Goal: Task Accomplishment & Management: Manage account settings

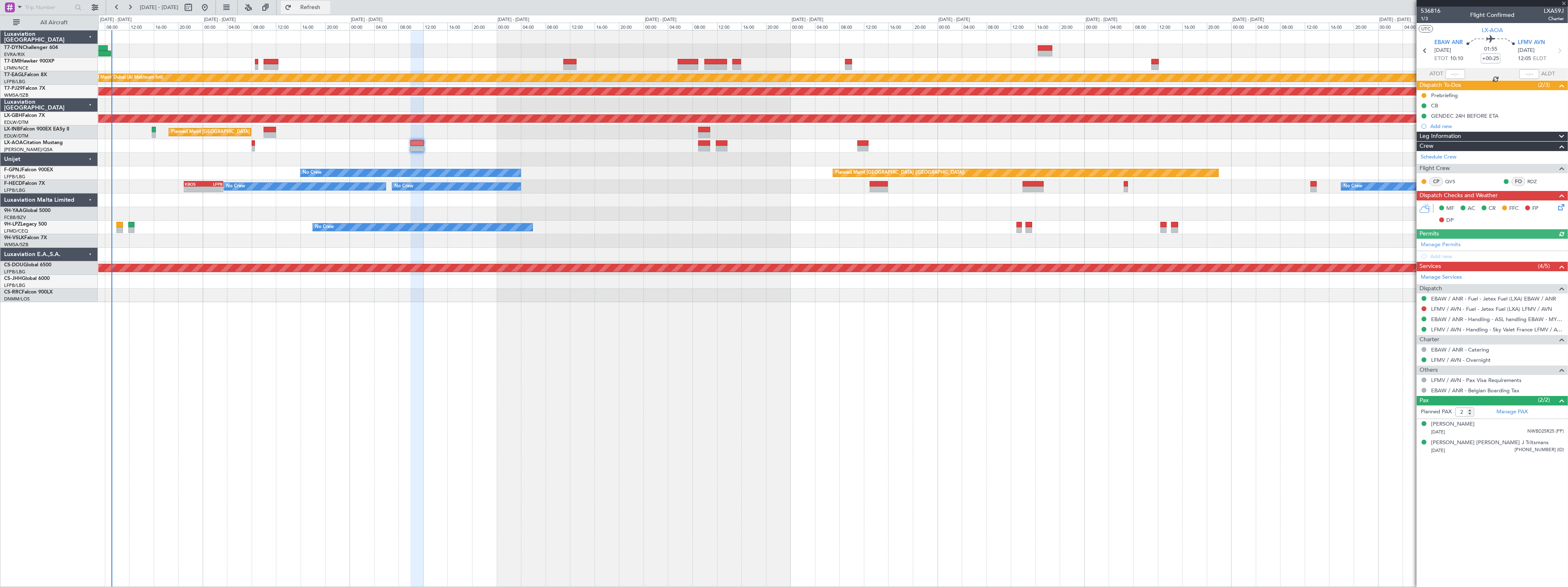
click at [322, 6] on span "Refresh" at bounding box center [310, 7] width 35 height 5
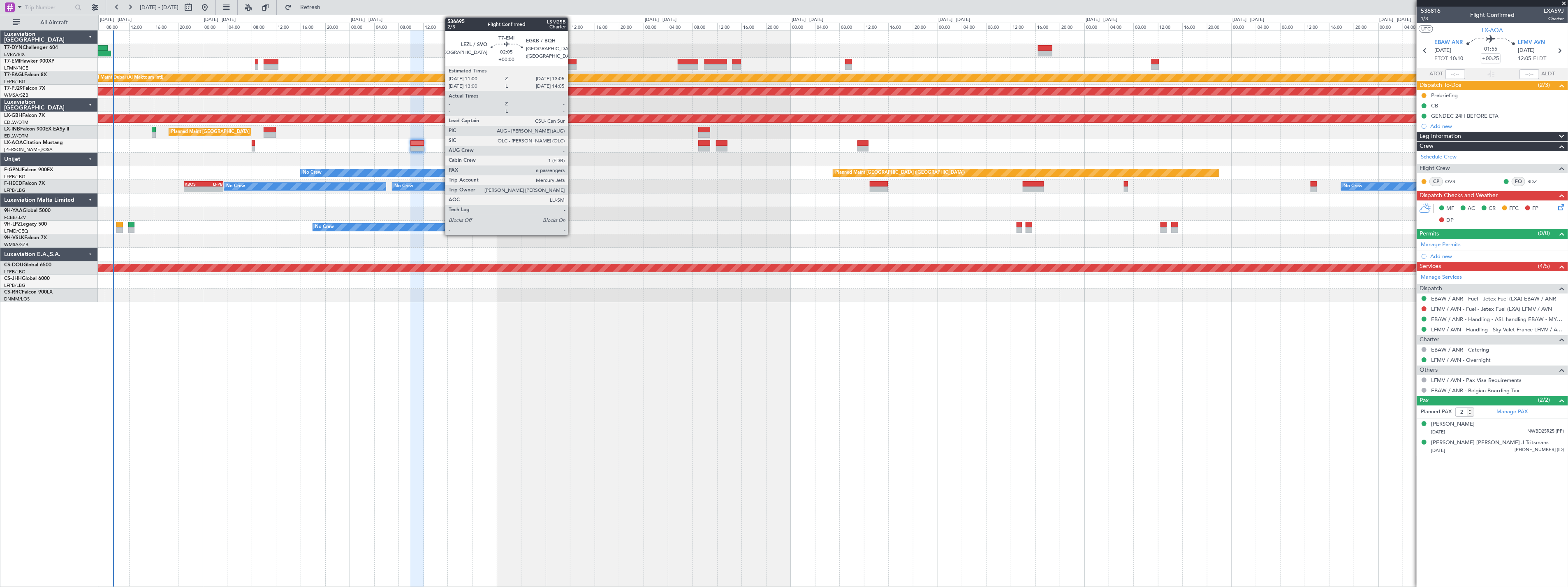
click at [572, 64] on div at bounding box center [569, 61] width 13 height 5
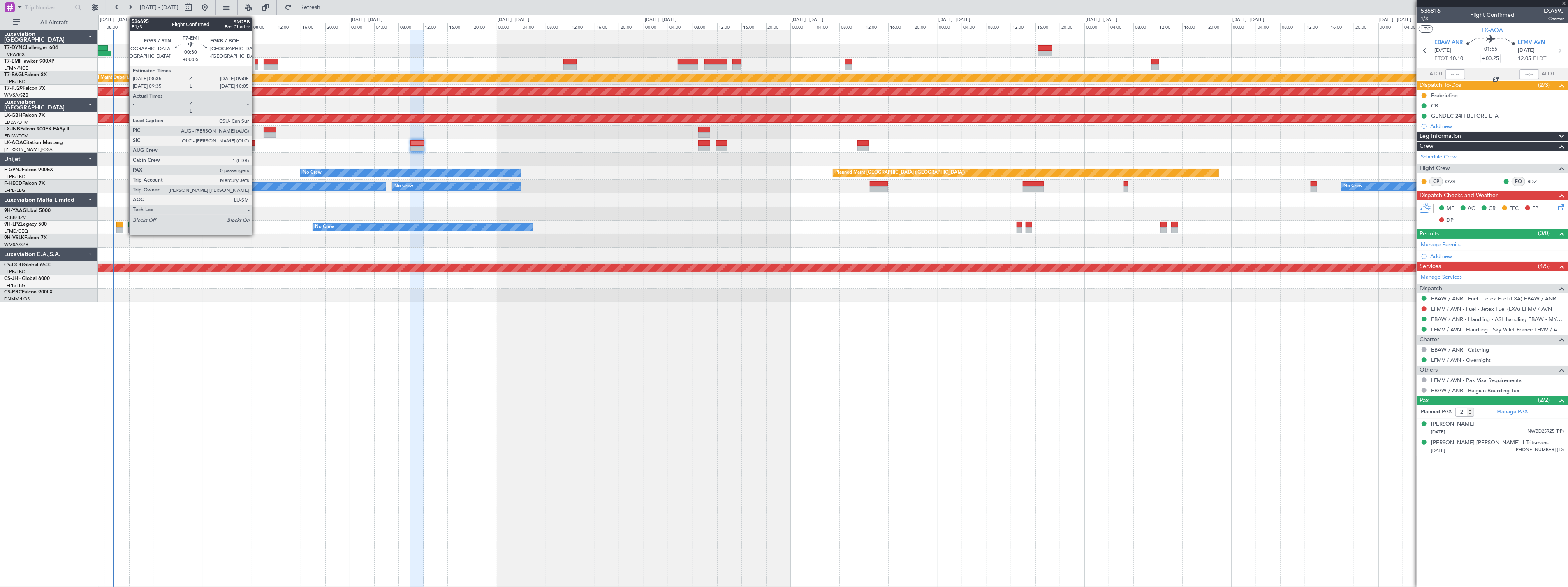
type input "6"
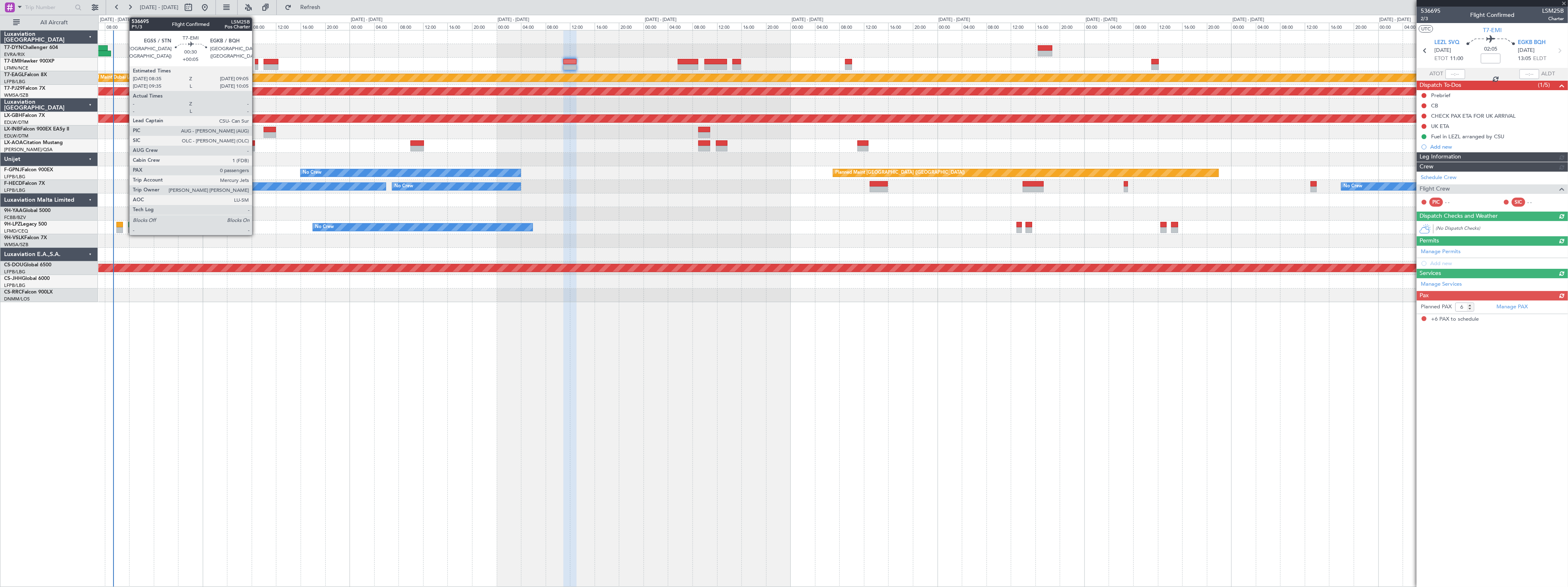
click at [256, 61] on div at bounding box center [257, 61] width 3 height 5
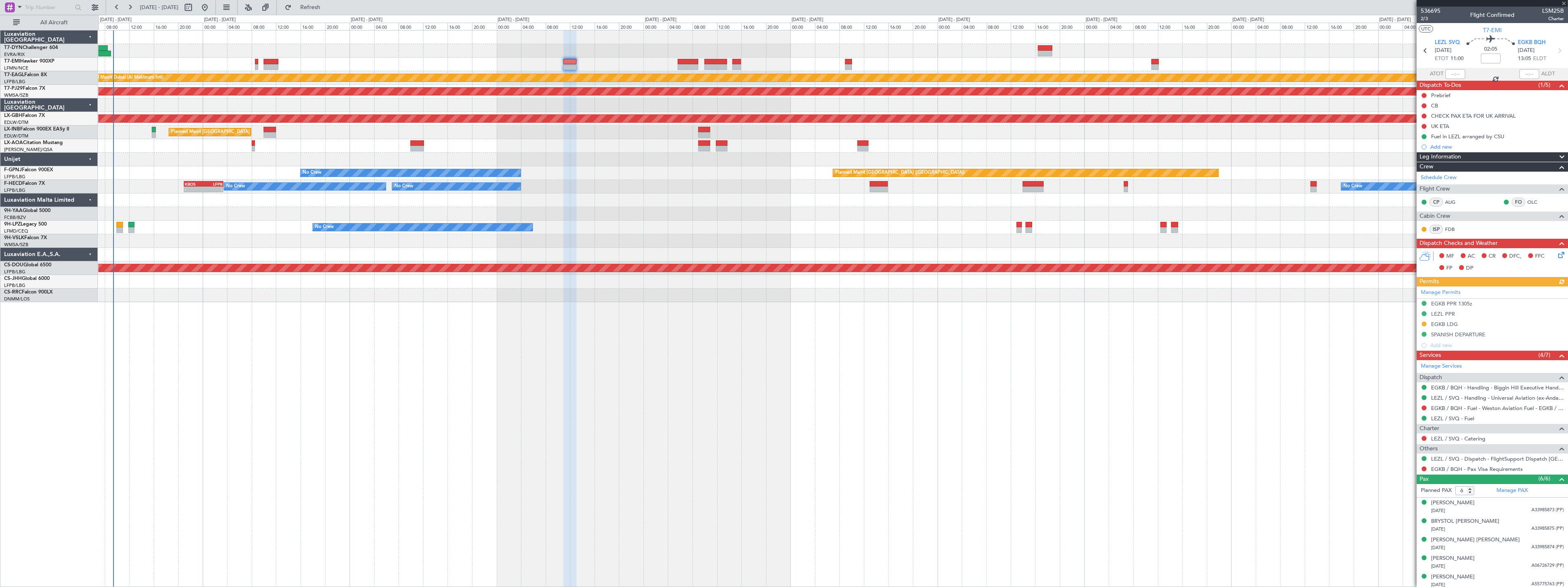
type input "+00:05"
type input "0"
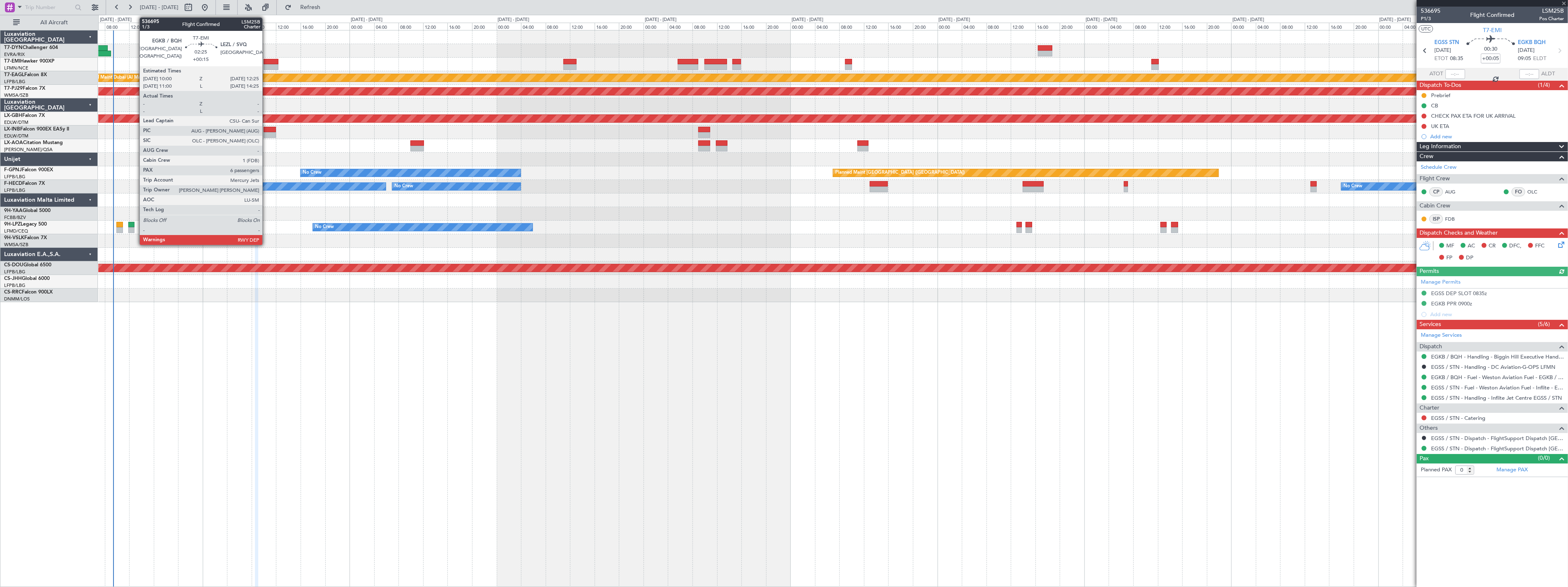
click at [266, 63] on div at bounding box center [271, 61] width 15 height 5
click at [272, 63] on div at bounding box center [271, 61] width 15 height 5
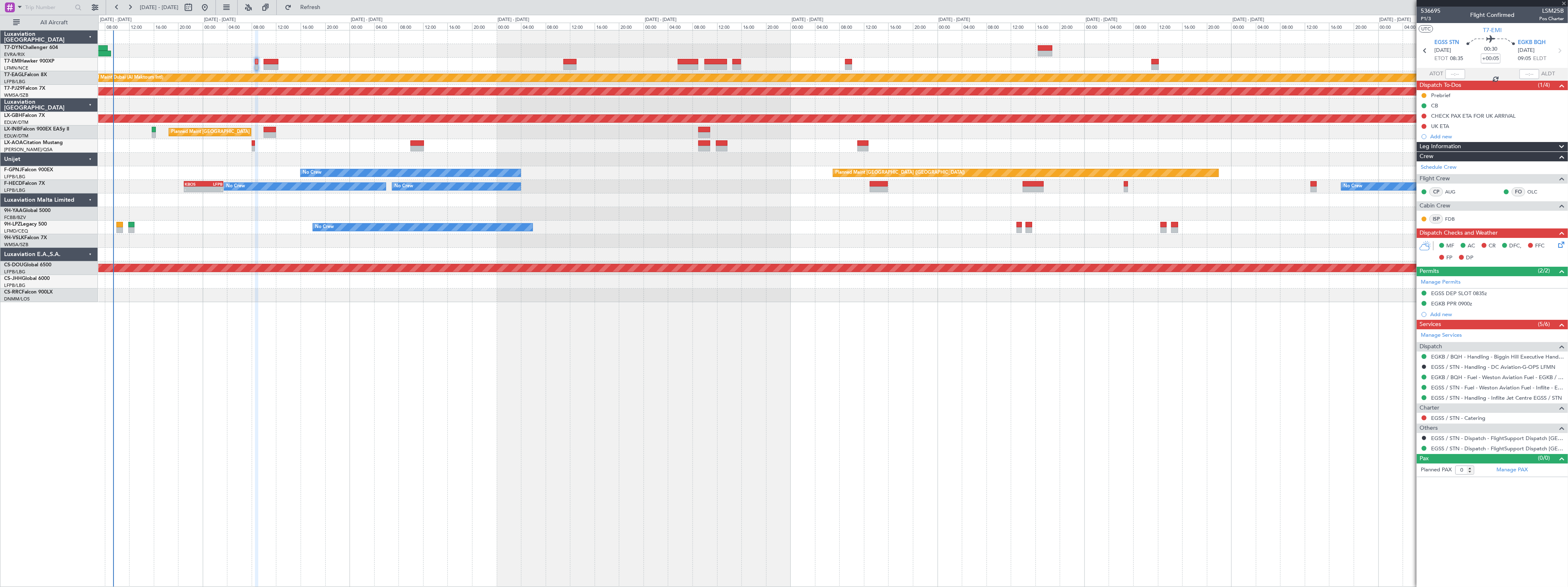
type input "+00:15"
type input "6"
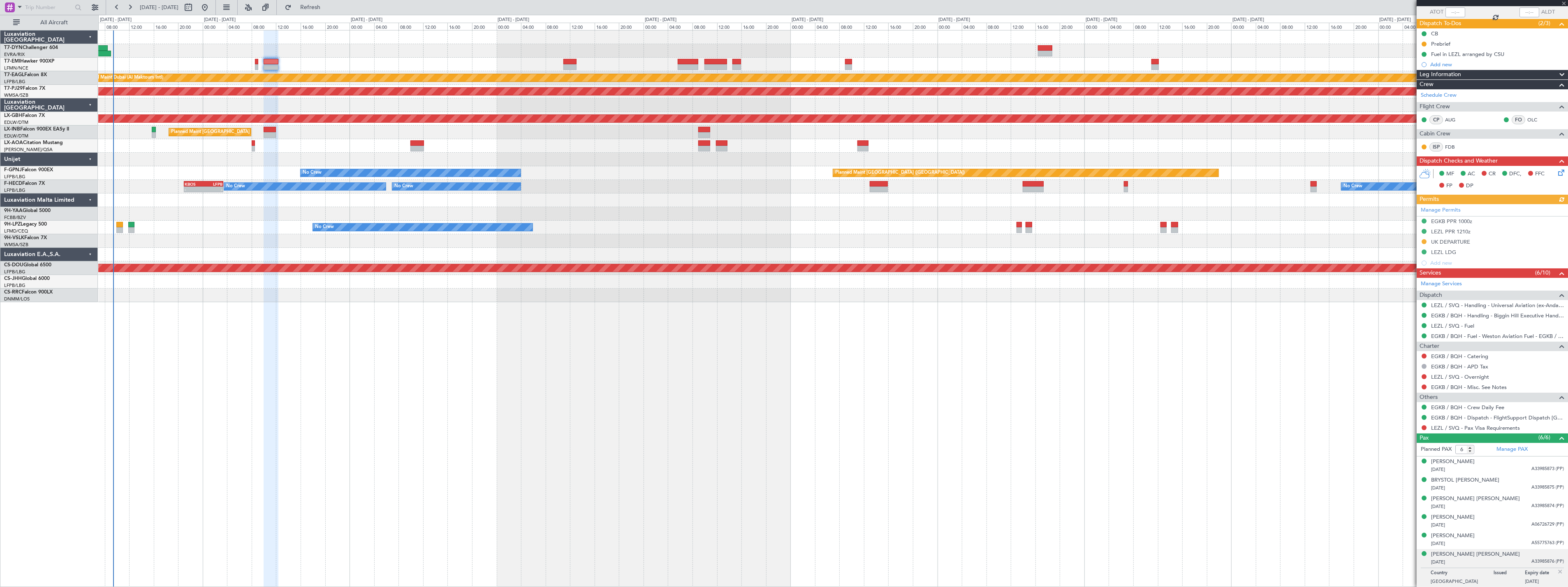
scroll to position [62, 0]
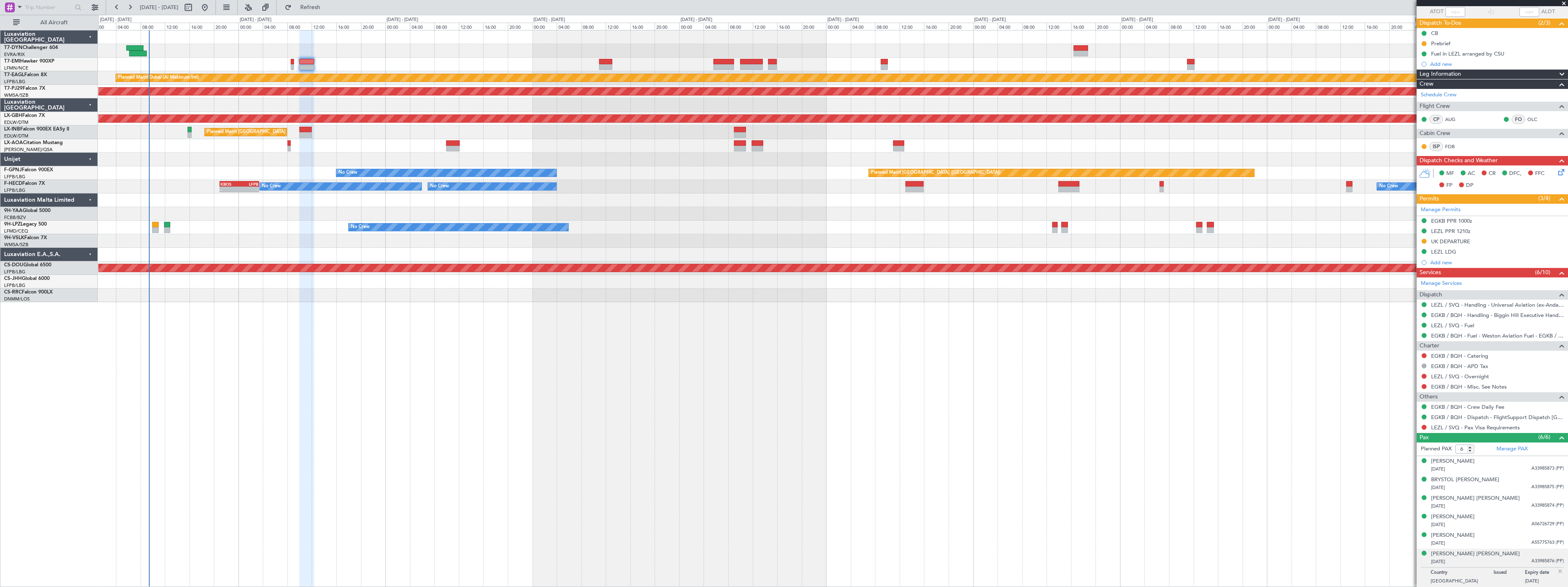
click at [196, 64] on div "Planned Maint [GEOGRAPHIC_DATA]" at bounding box center [833, 64] width 1469 height 13
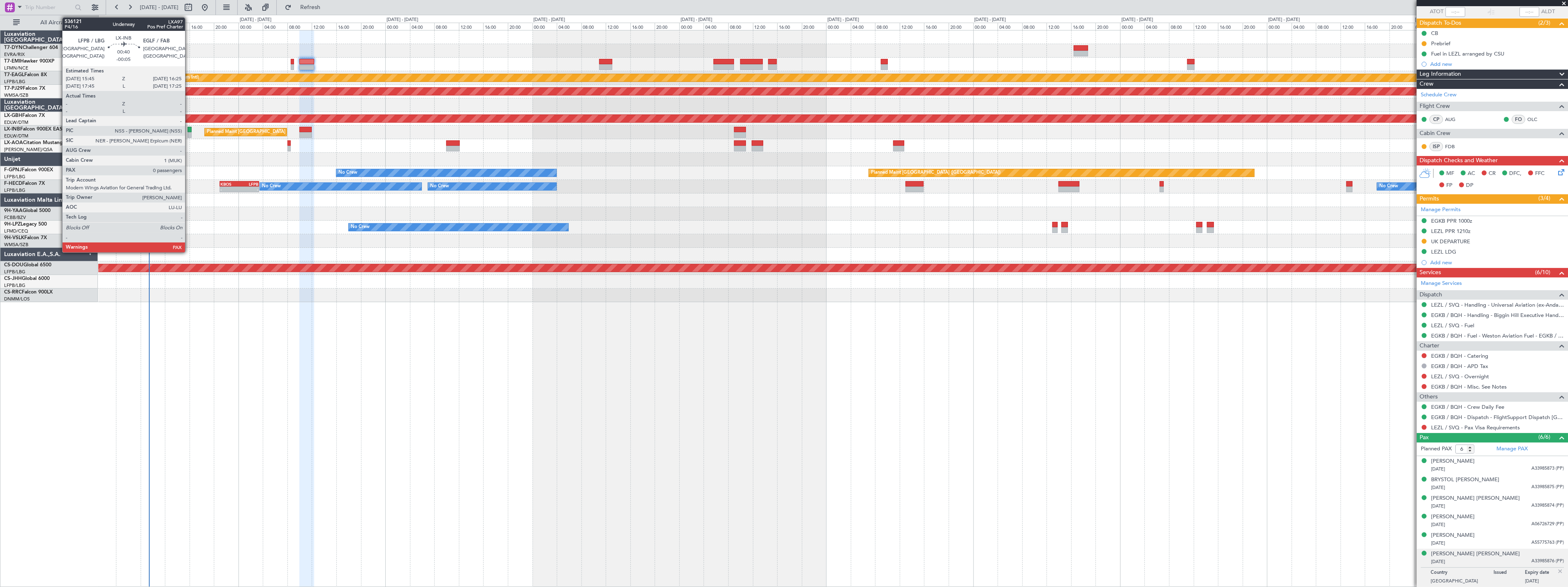
click at [189, 129] on div at bounding box center [189, 129] width 4 height 5
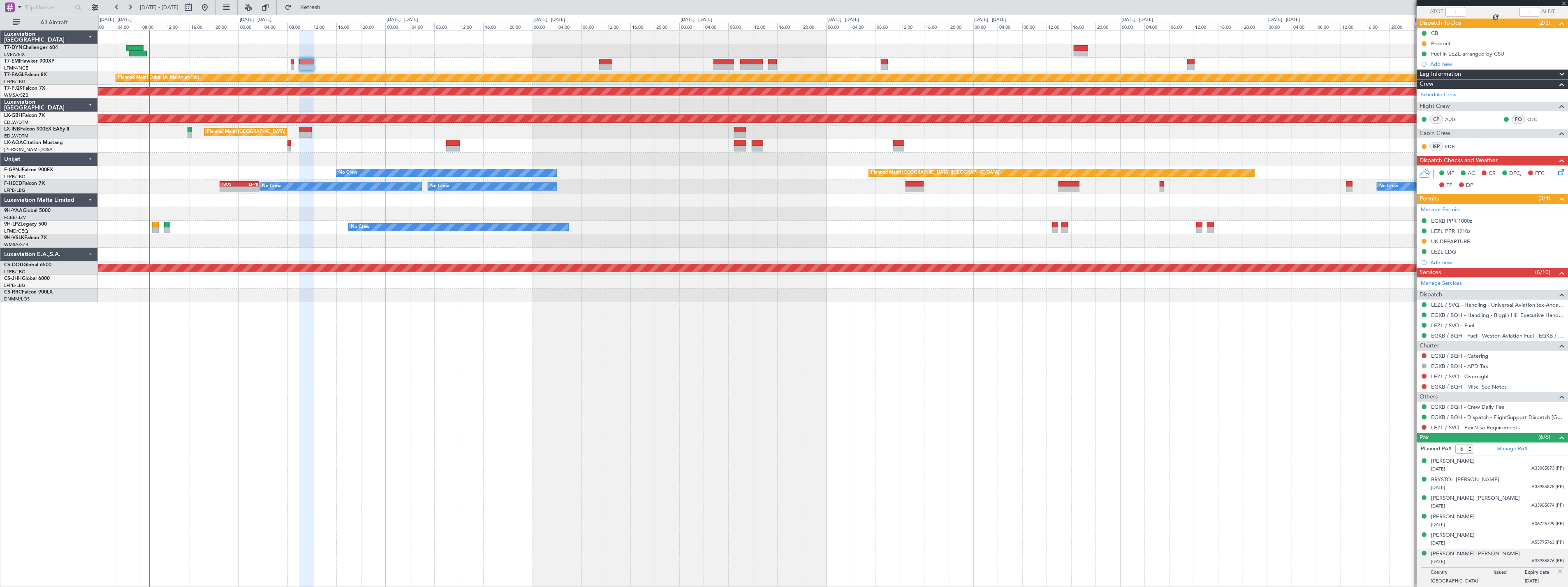
type input "-00:05"
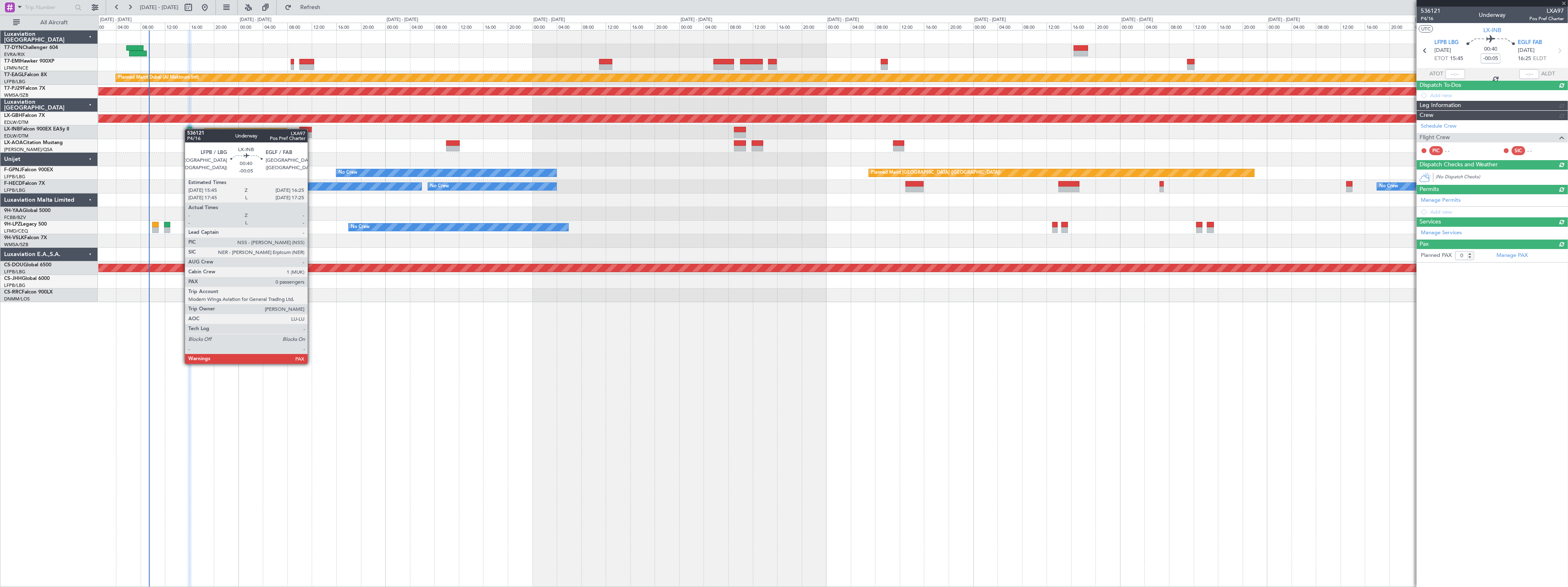
scroll to position [0, 0]
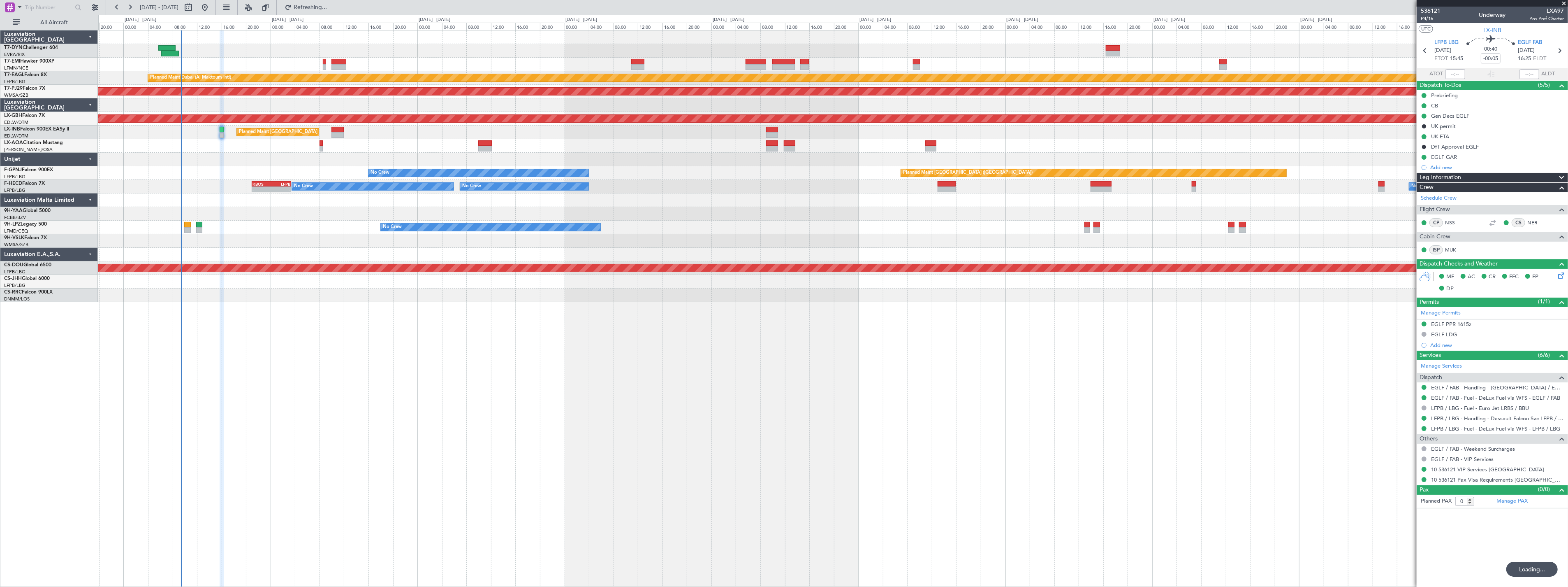
click at [244, 250] on div "Planned Maint [GEOGRAPHIC_DATA] Planned Maint [GEOGRAPHIC_DATA] (Al Maktoum Int…" at bounding box center [833, 166] width 1469 height 272
click at [244, 250] on div at bounding box center [833, 254] width 1469 height 13
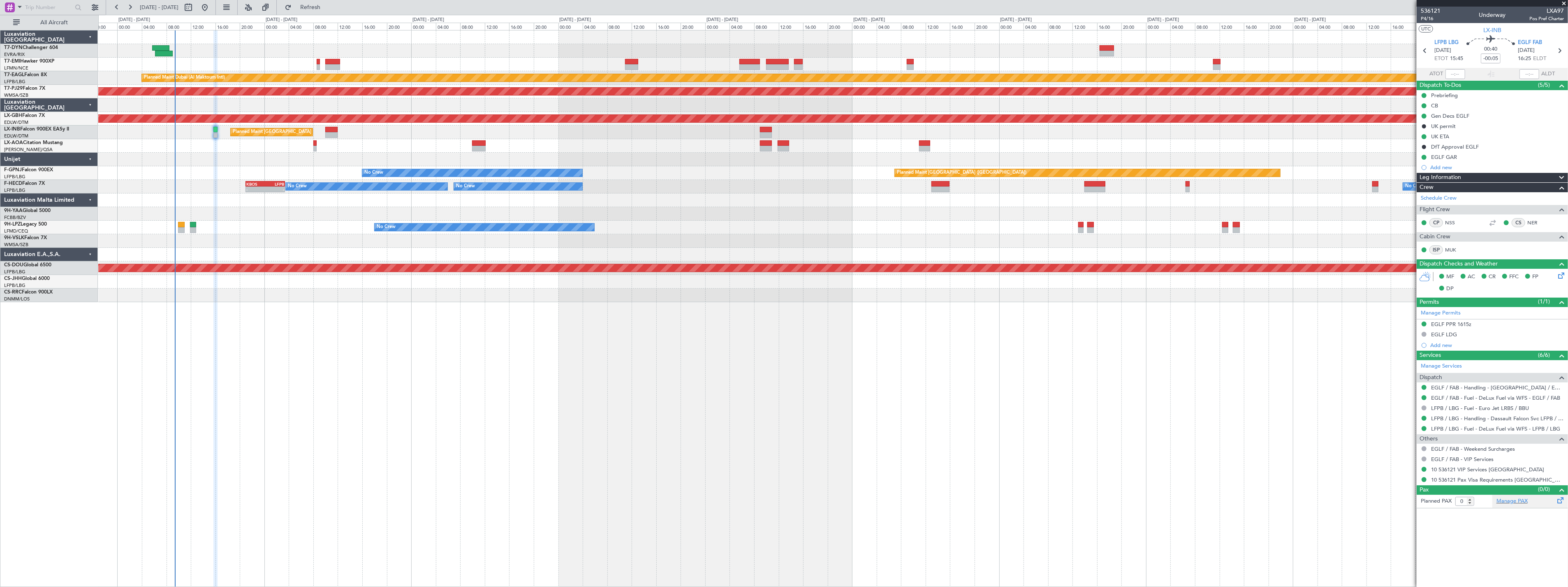
click at [1546, 504] on div "Manage PAX" at bounding box center [1530, 501] width 76 height 13
click at [1547, 502] on div "Manage PAX" at bounding box center [1530, 501] width 76 height 13
click at [1470, 501] on mat-tooltip-component "10 536121 Pax Visa Requirements [GEOGRAPHIC_DATA]" at bounding box center [1498, 494] width 133 height 22
click at [1469, 498] on div "10 536121 Pax Visa Requirements [GEOGRAPHIC_DATA]" at bounding box center [1499, 494] width 121 height 10
click at [1438, 7] on span "536121" at bounding box center [1430, 10] width 19 height 9
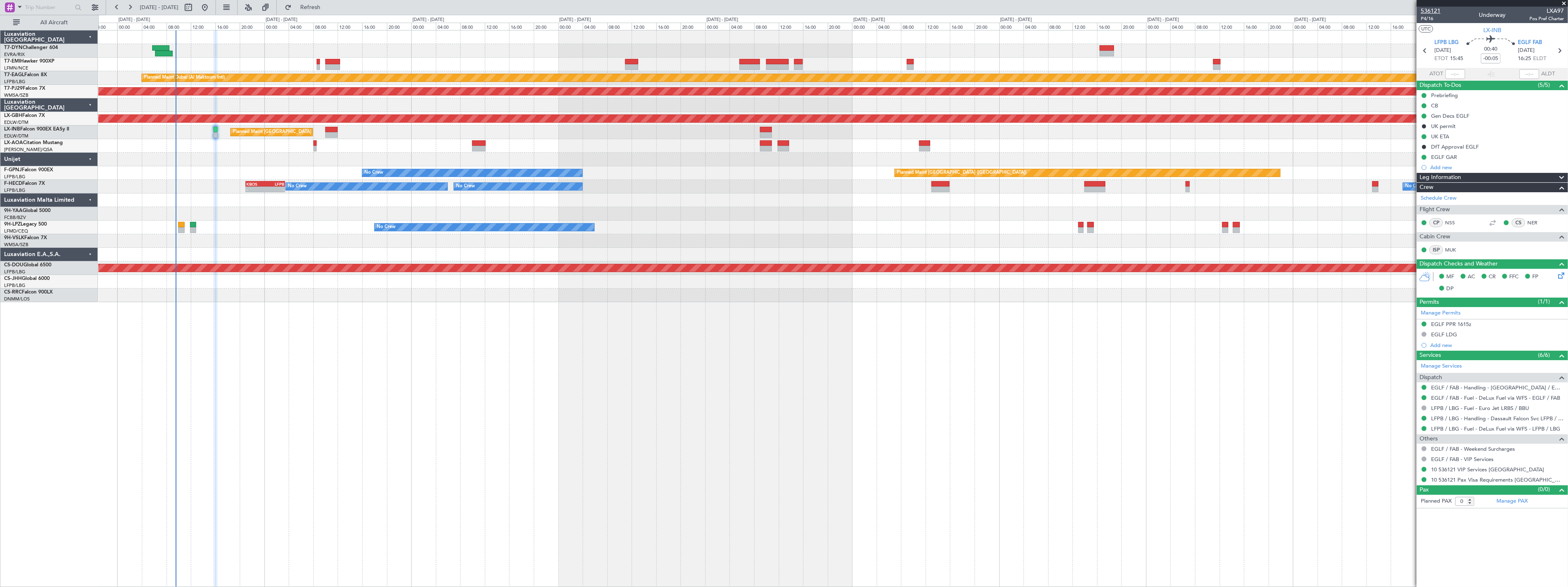
click at [1432, 9] on span "536121" at bounding box center [1430, 10] width 19 height 9
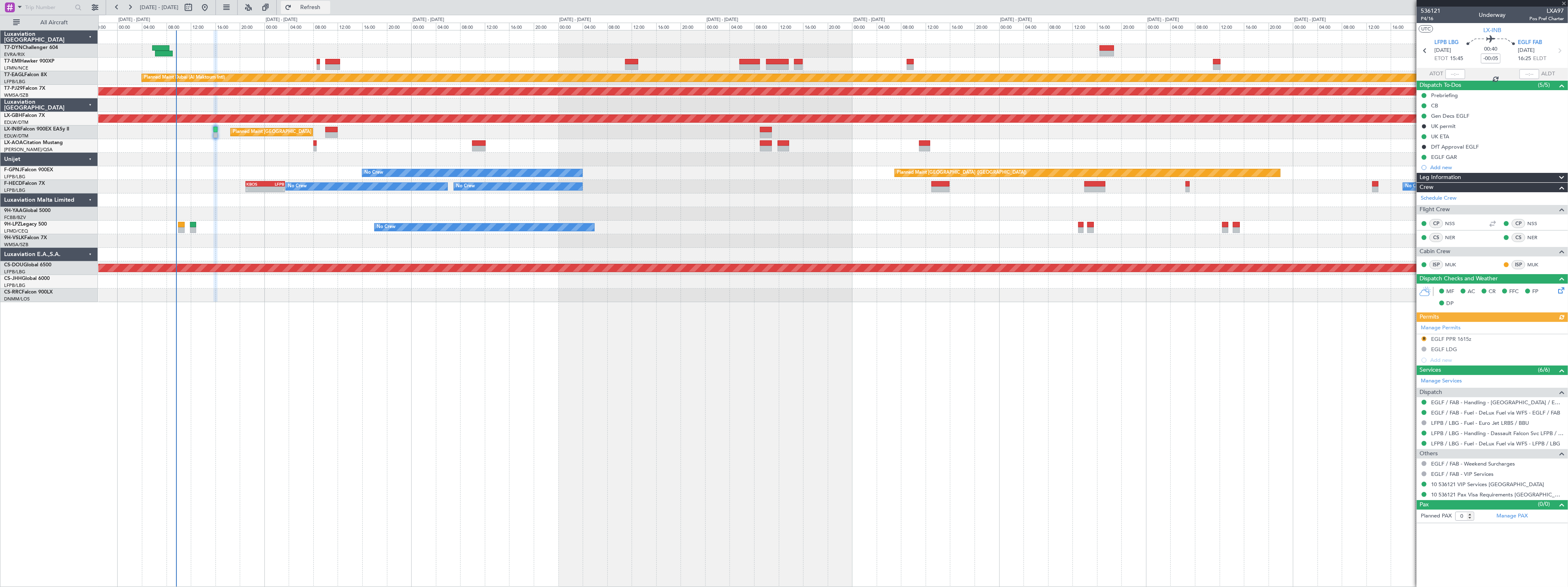
type input "1"
click at [327, 10] on span "Refresh" at bounding box center [310, 7] width 35 height 5
click at [1480, 119] on div "Gen Decs EGLF" at bounding box center [1492, 116] width 151 height 10
click at [1480, 119] on li "Gen Decs EGLF" at bounding box center [1492, 116] width 151 height 10
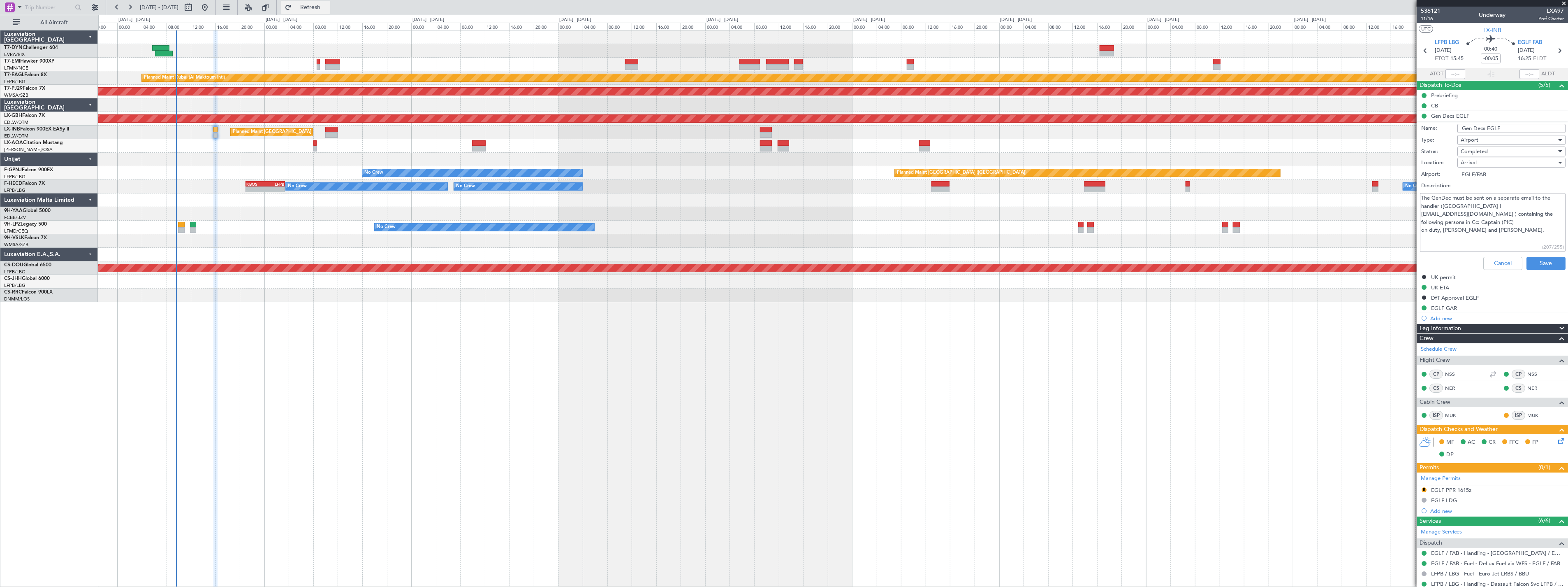
click at [327, 10] on span "Refresh" at bounding box center [310, 7] width 35 height 5
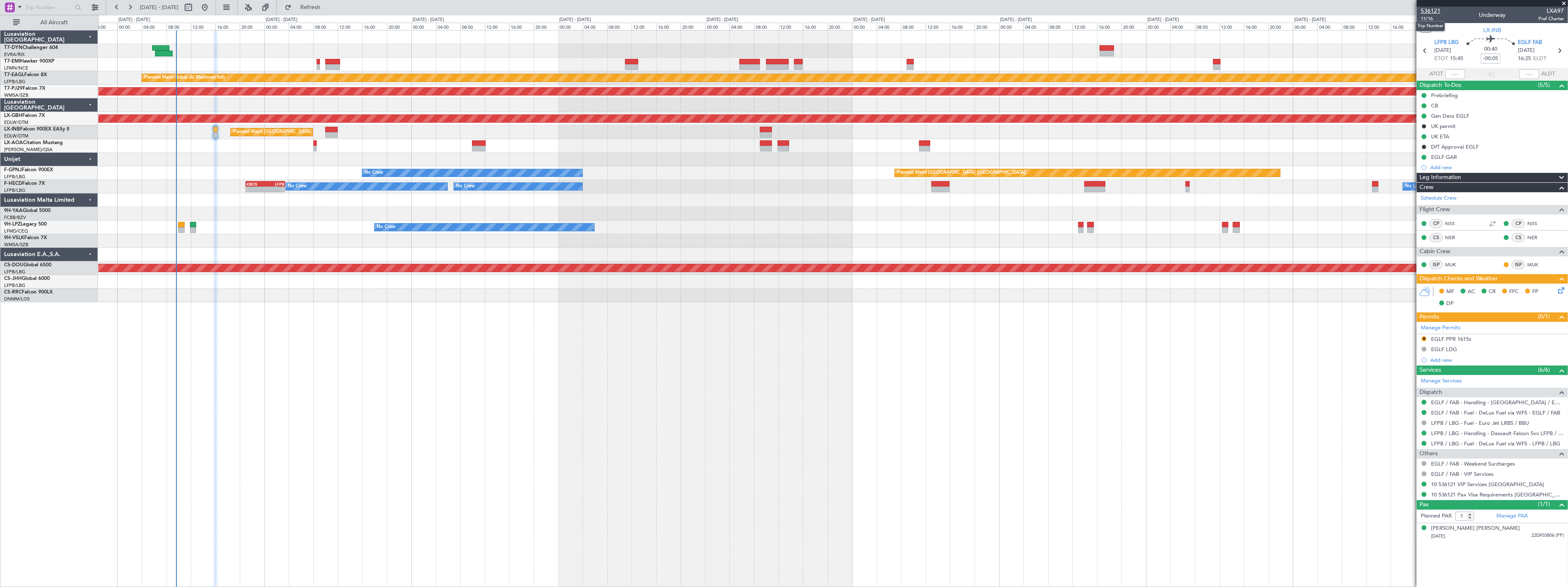
click at [1431, 9] on span "536121" at bounding box center [1430, 10] width 19 height 9
click at [331, 2] on button "Refresh" at bounding box center [306, 7] width 50 height 13
click at [327, 5] on span "Refresh" at bounding box center [310, 7] width 35 height 5
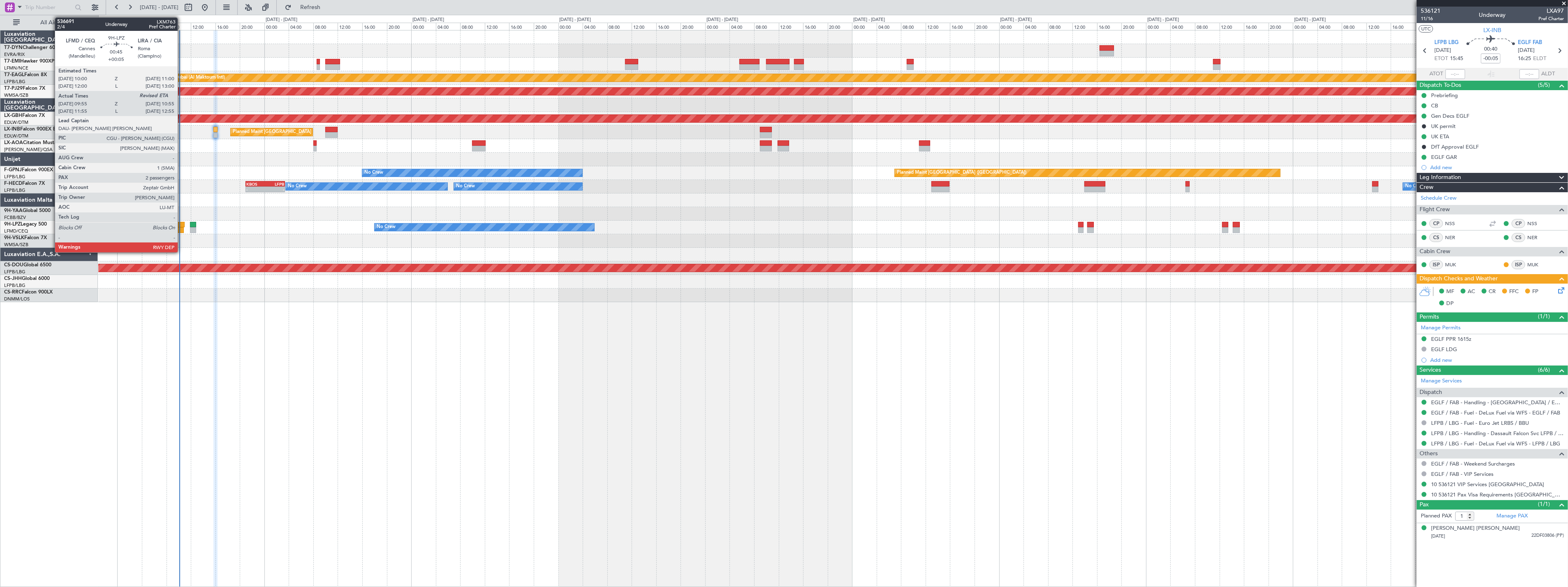
click at [182, 224] on div at bounding box center [181, 224] width 6 height 5
click at [181, 224] on div at bounding box center [181, 224] width 6 height 5
click at [184, 224] on div at bounding box center [181, 224] width 6 height 5
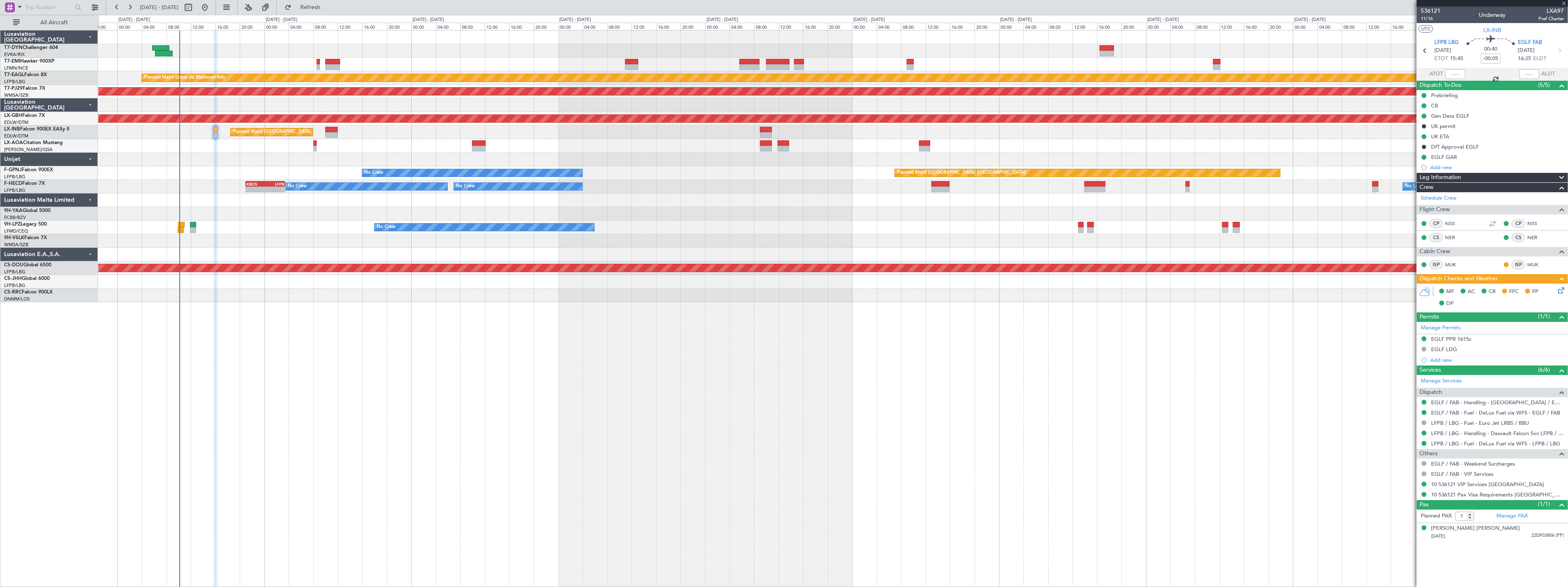
type input "+00:05"
type input "10:05"
type input "2"
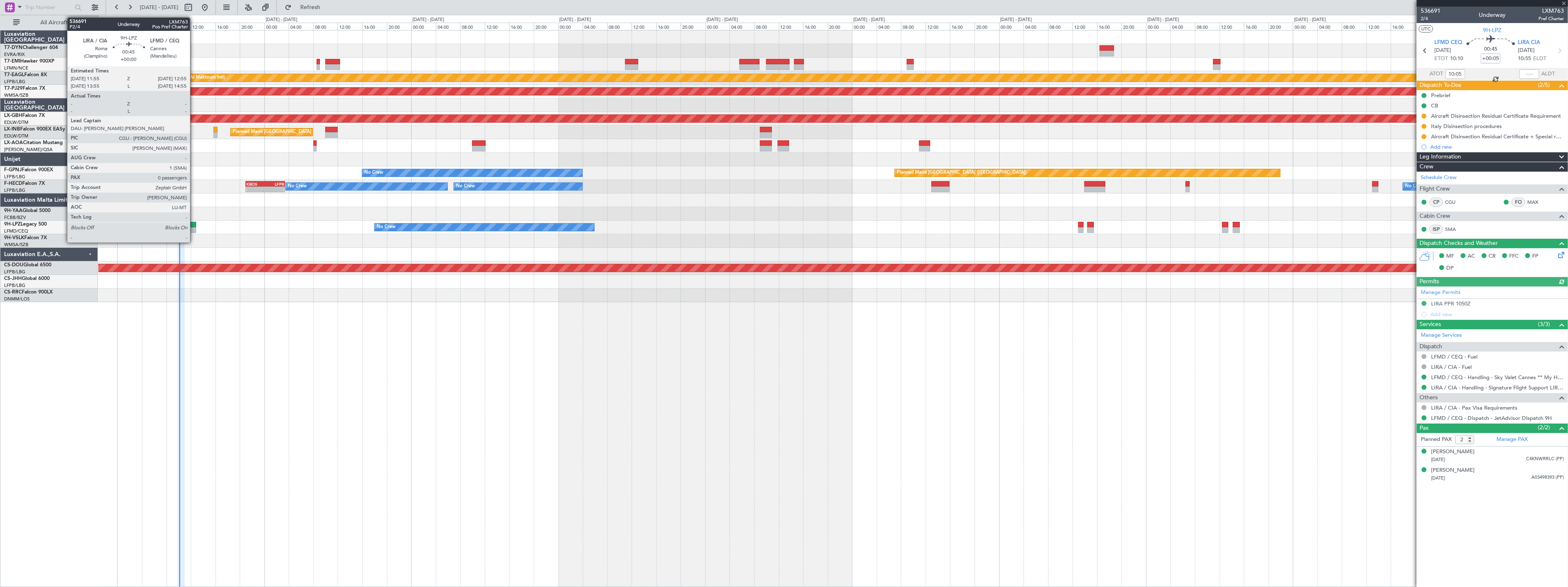
click at [194, 224] on div at bounding box center [193, 224] width 6 height 5
click at [196, 224] on div at bounding box center [193, 224] width 6 height 5
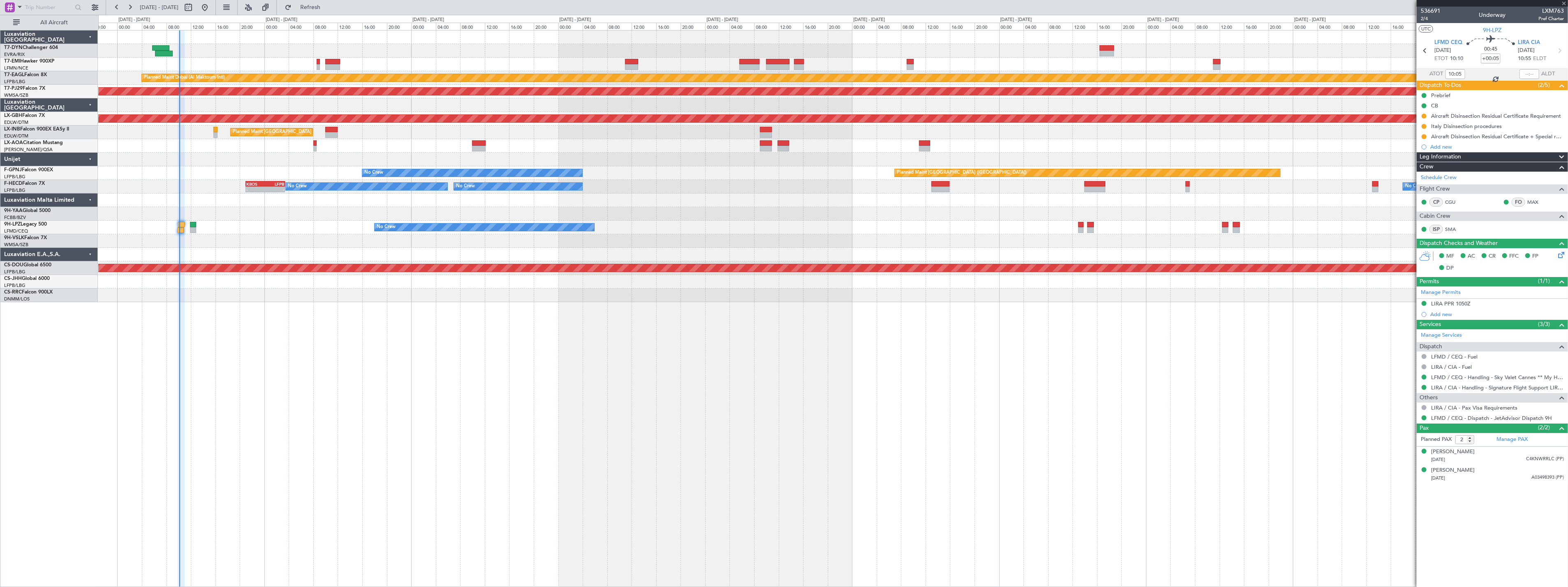
type input "0"
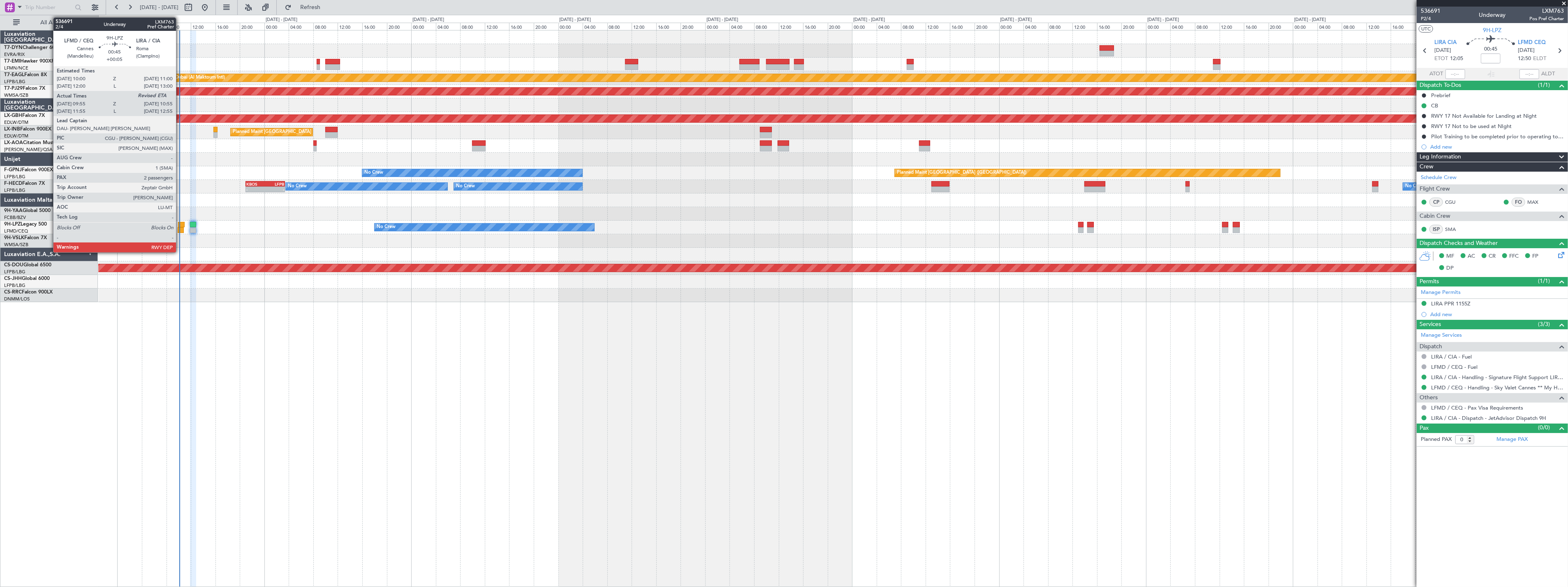
click at [180, 223] on div at bounding box center [181, 224] width 6 height 5
click at [182, 224] on div at bounding box center [181, 224] width 6 height 5
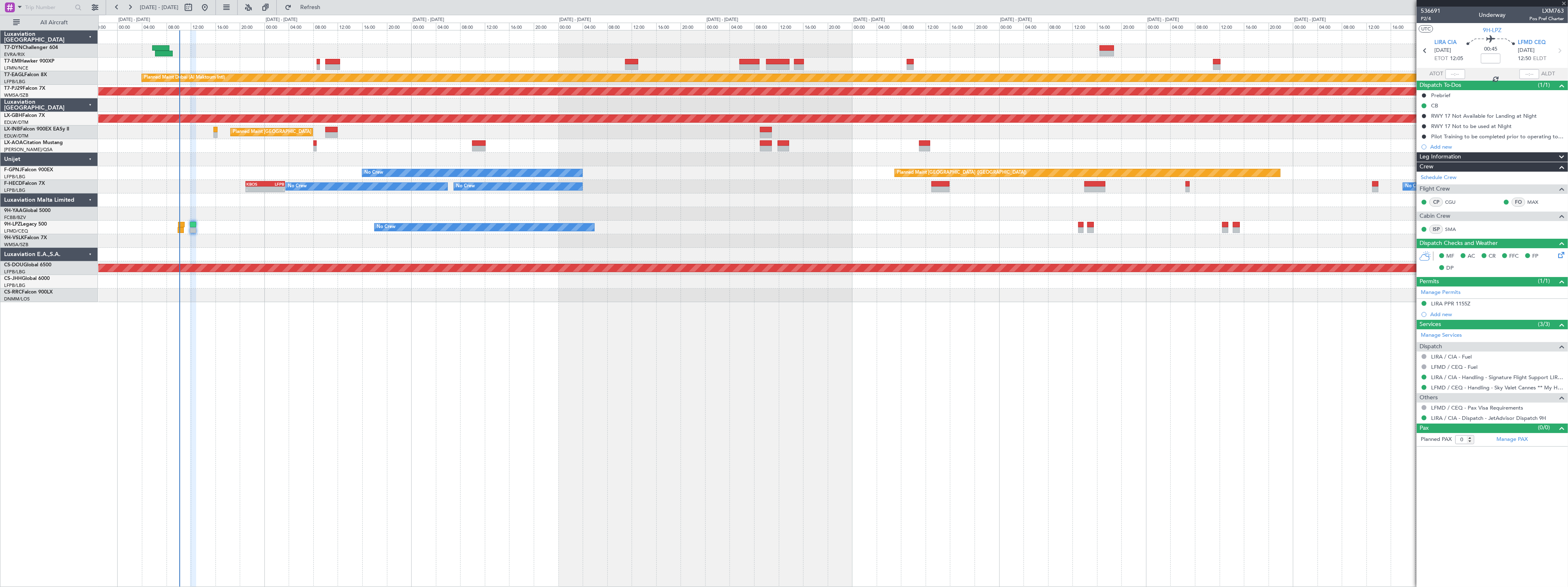
type input "+00:05"
type input "10:05"
type input "2"
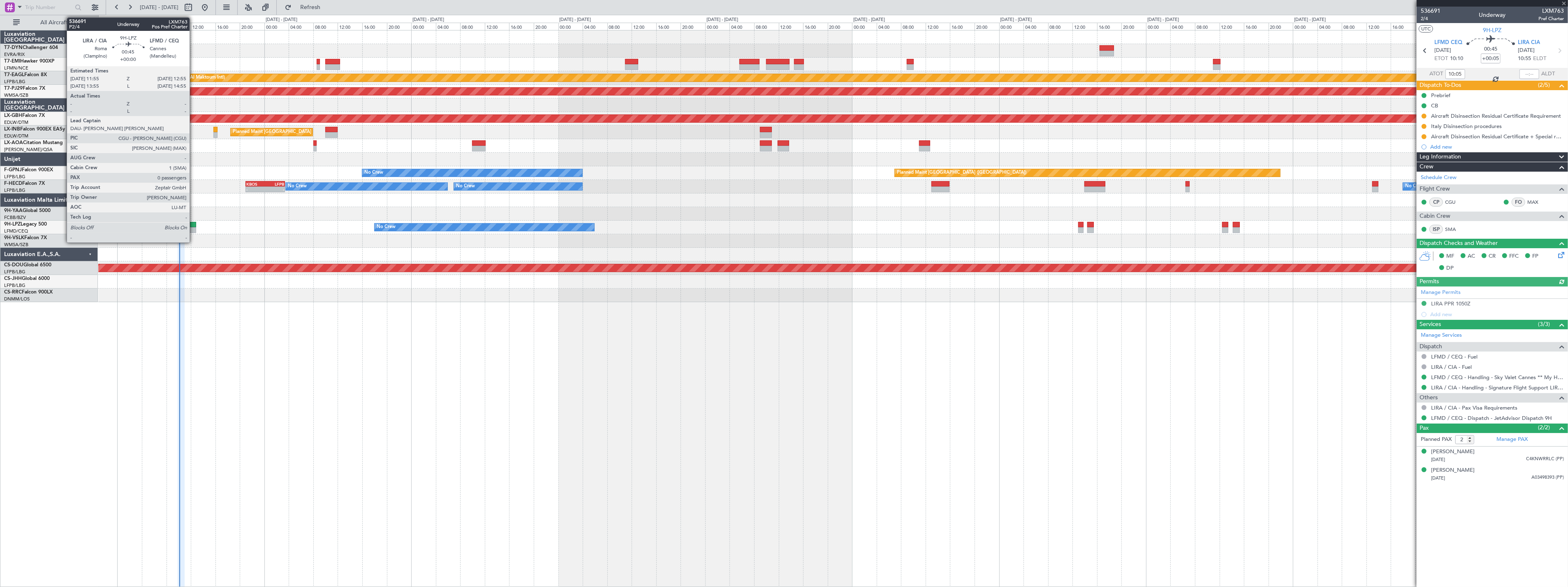
click at [194, 225] on div at bounding box center [193, 224] width 6 height 5
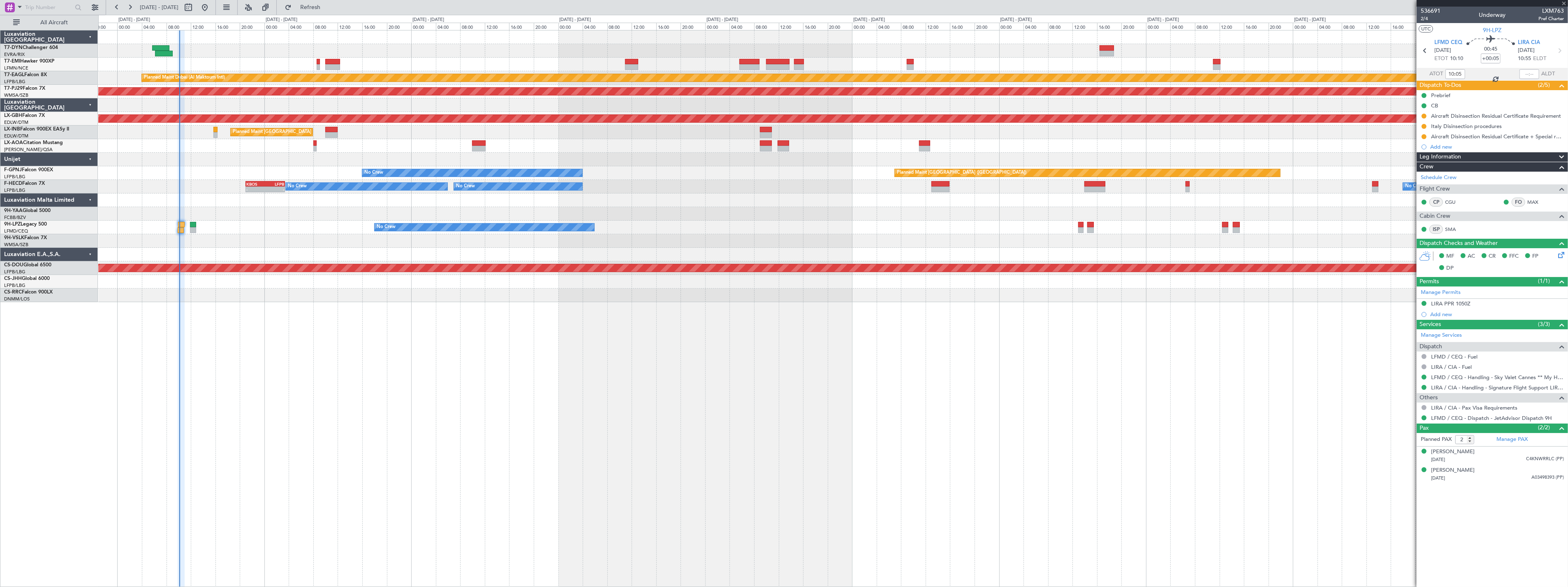
type input "0"
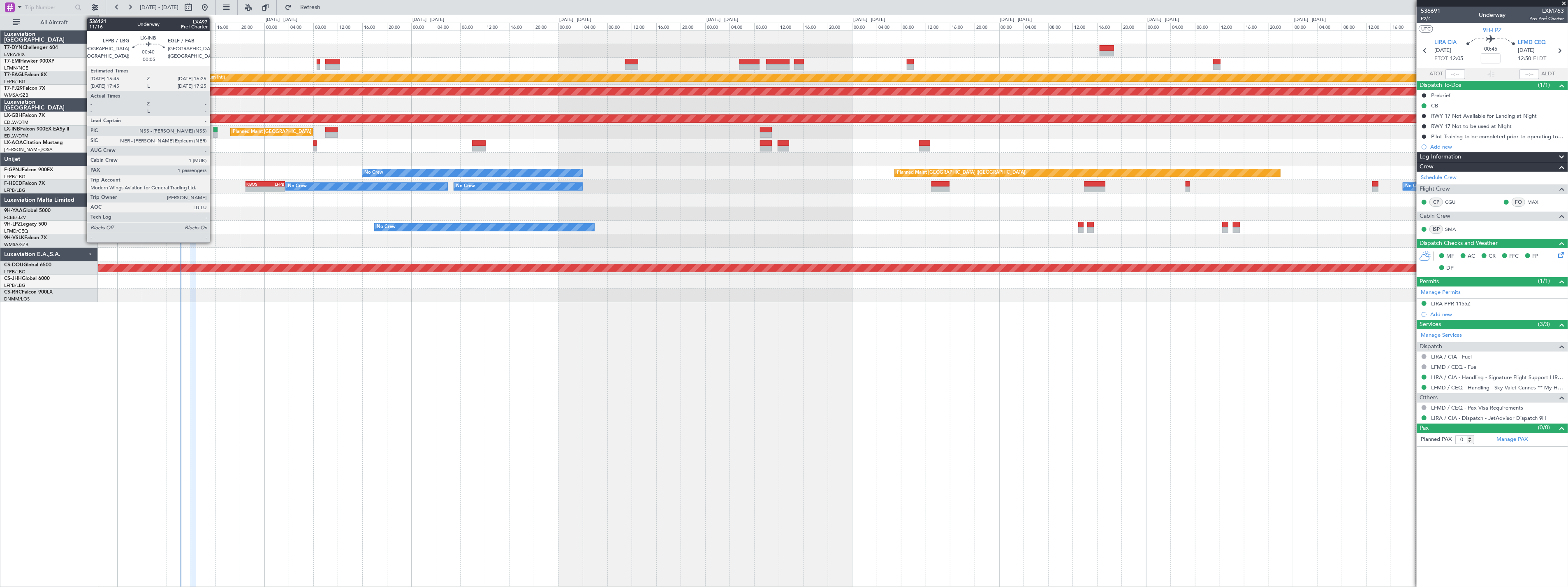
click at [214, 132] on div at bounding box center [215, 134] width 4 height 5
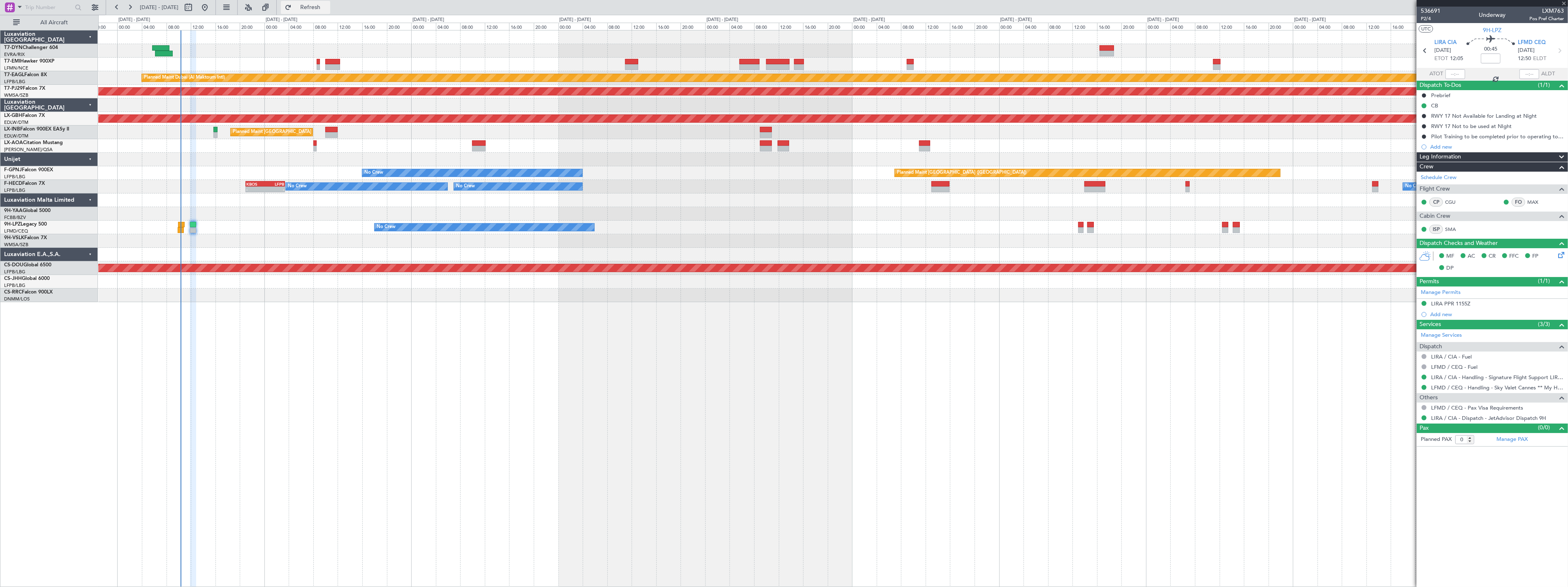
click at [313, 11] on button "Refresh" at bounding box center [306, 7] width 50 height 13
type input "-00:05"
type input "1"
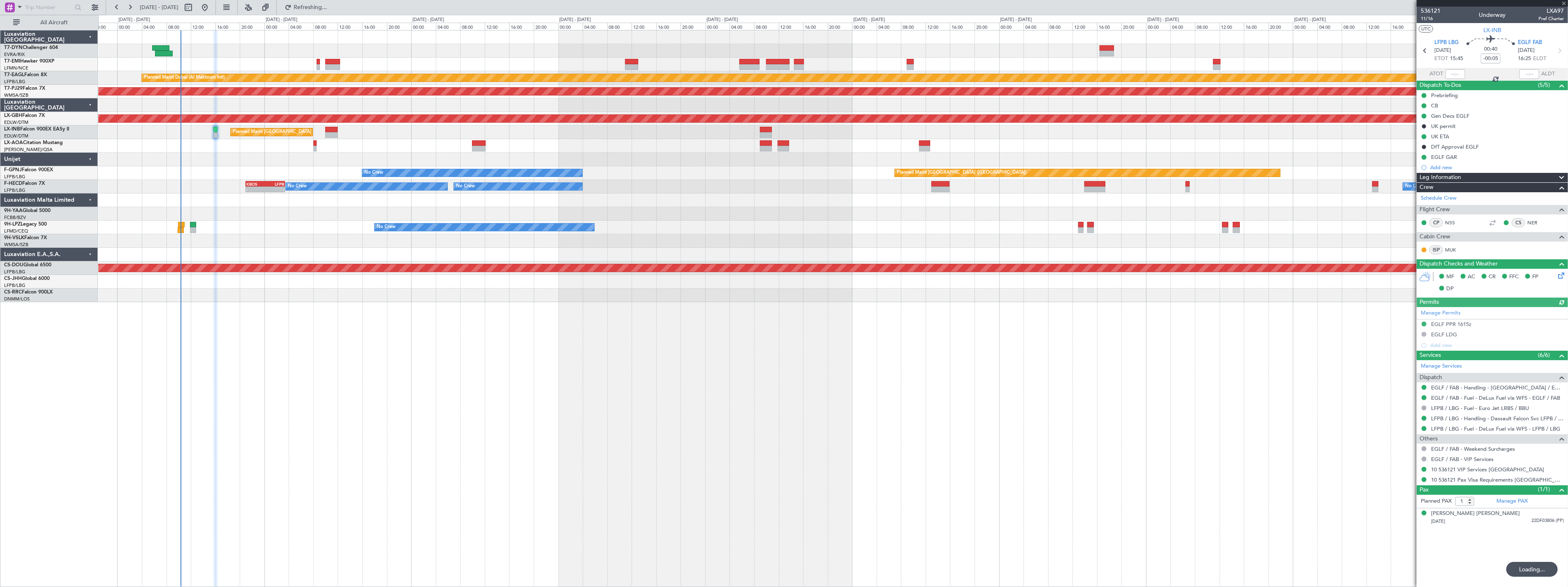
type input "0"
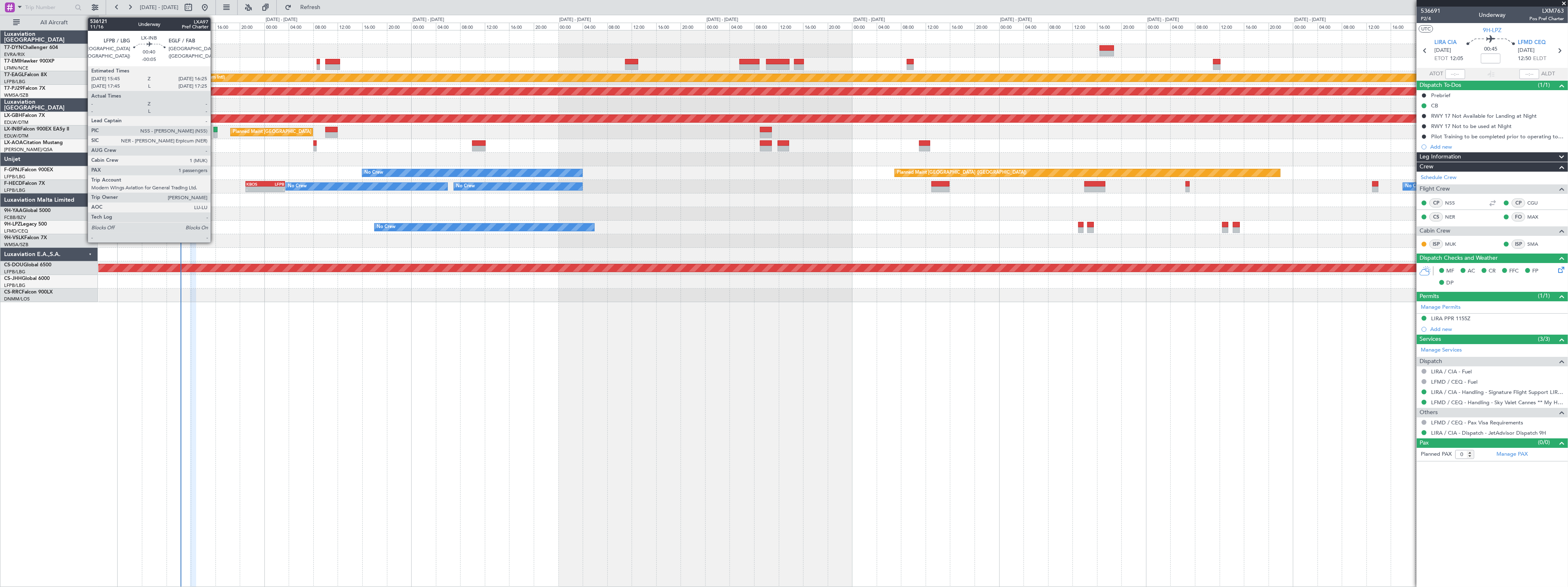
click at [216, 130] on div at bounding box center [215, 129] width 4 height 5
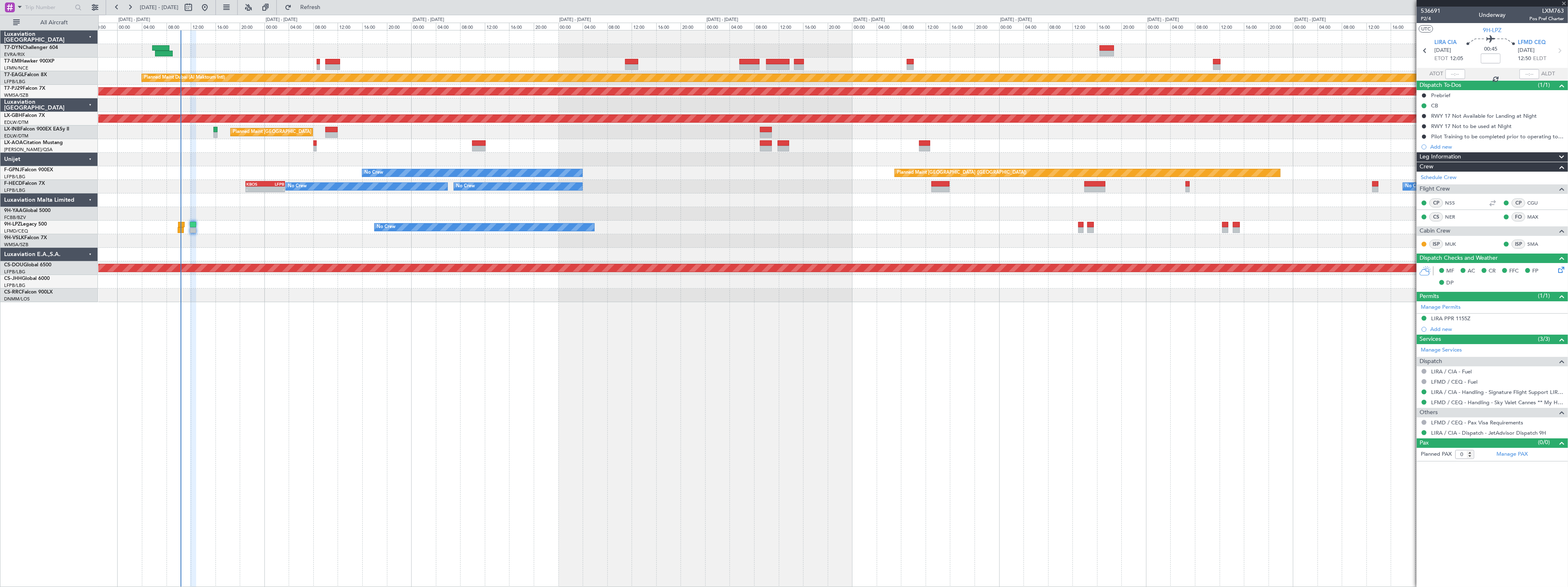
type input "-00:05"
type input "1"
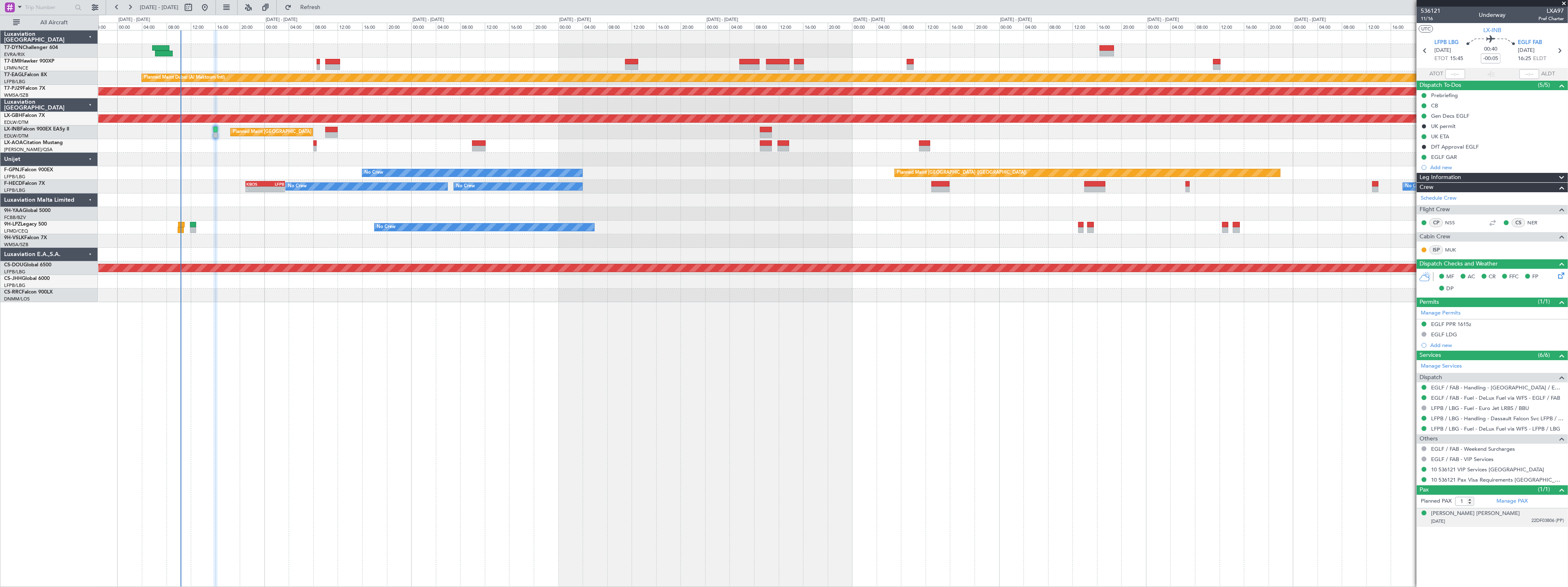
click at [1537, 516] on div "[PERSON_NAME] [PERSON_NAME] [DATE] 22DF03806 (PP)" at bounding box center [1497, 517] width 133 height 16
click at [331, 2] on button "Refresh" at bounding box center [306, 7] width 50 height 13
click at [327, 8] on span "Refresh" at bounding box center [310, 7] width 35 height 5
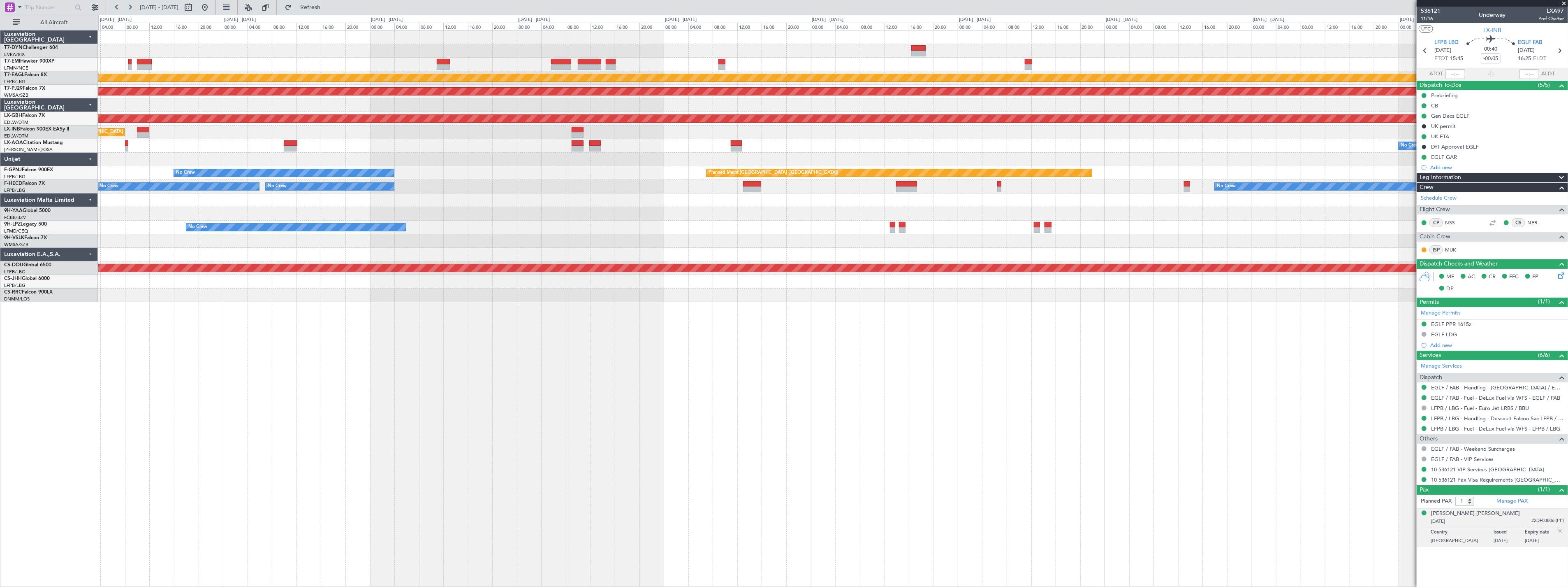
click at [310, 147] on div "No Crew Antwerp ([GEOGRAPHIC_DATA])" at bounding box center [833, 145] width 1469 height 13
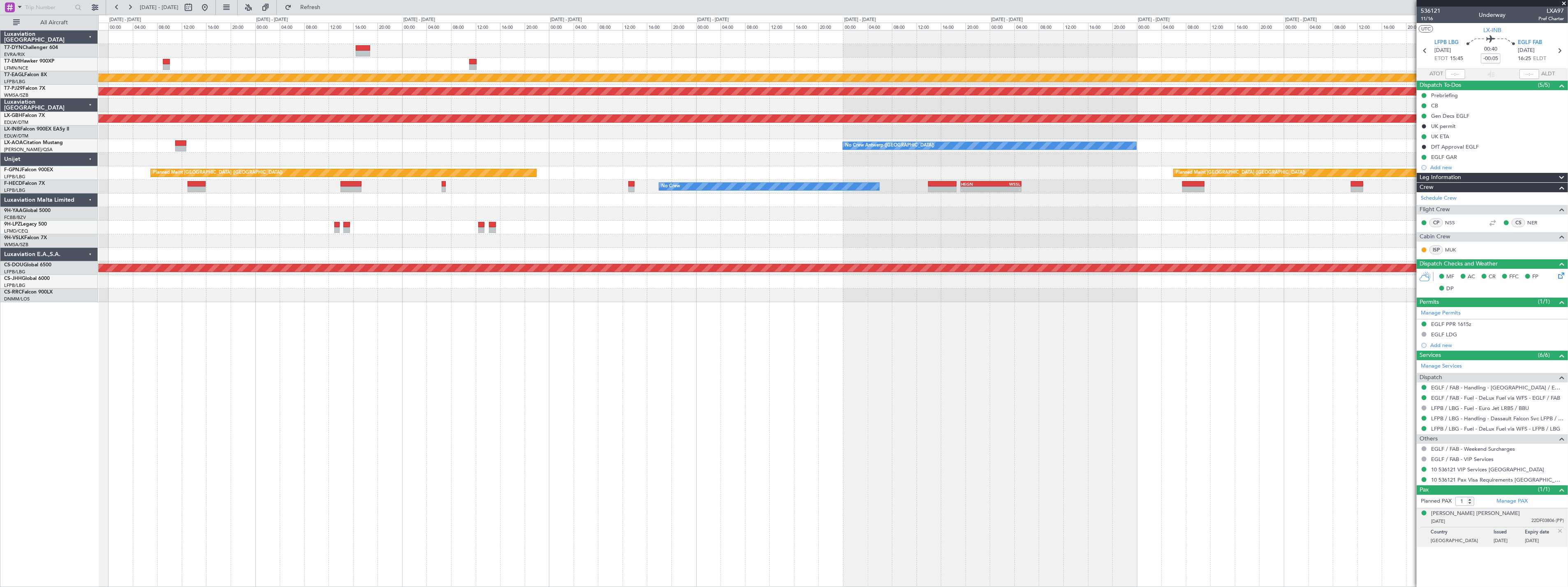
click at [466, 134] on div at bounding box center [833, 132] width 1469 height 13
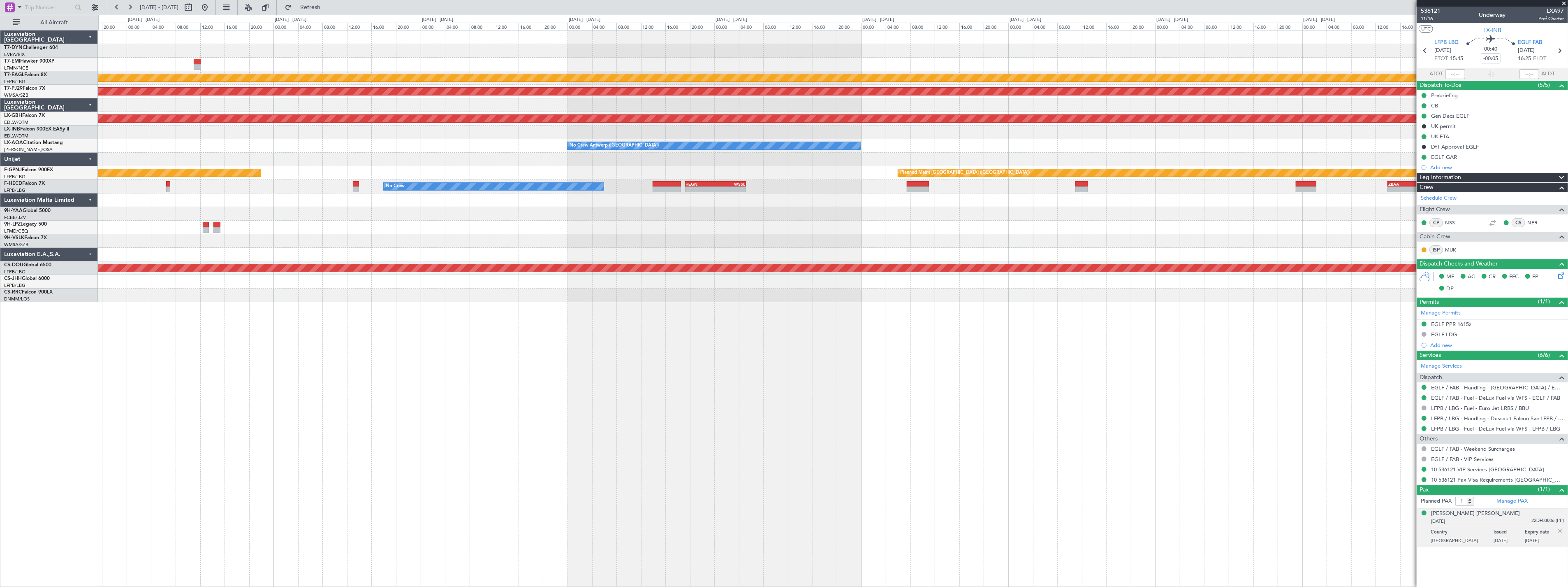
click at [393, 138] on div "Planned Maint Dubai (Al Maktoum Intl) Planned Maint Kuala Lumpur (Sultan Abdul …" at bounding box center [833, 166] width 1469 height 272
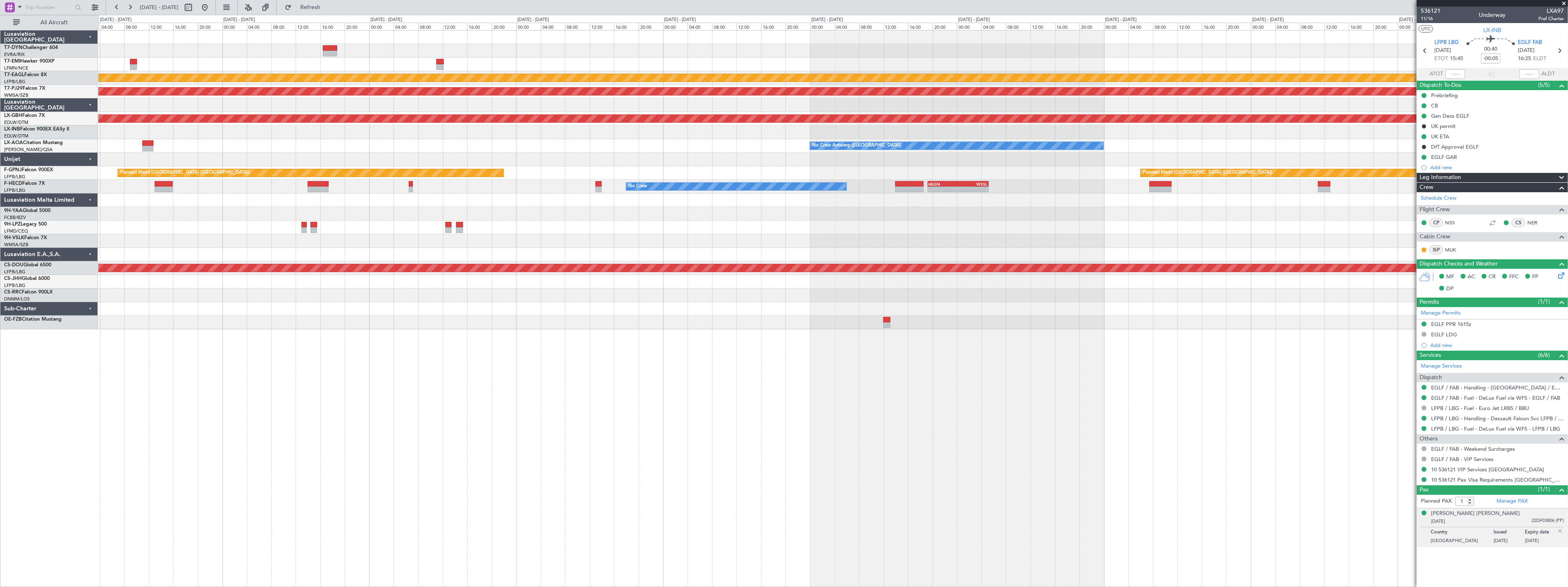
click at [496, 158] on div at bounding box center [833, 159] width 1469 height 13
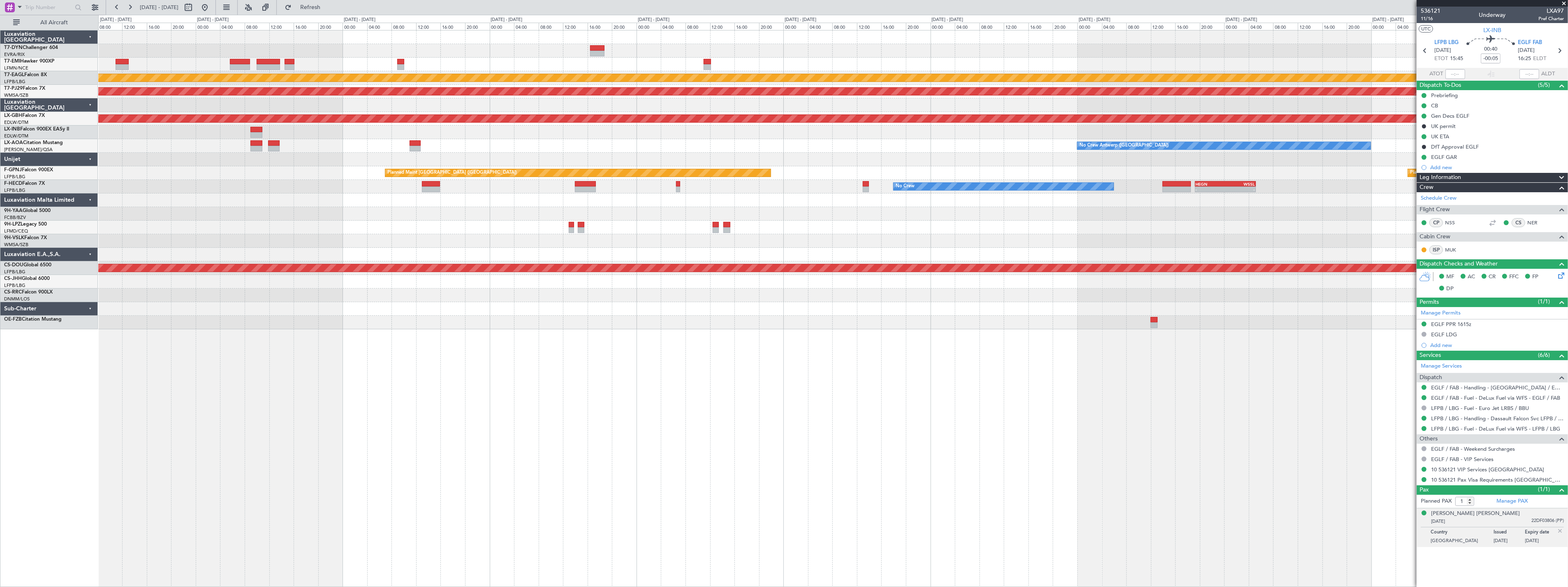
click at [507, 138] on div "Planned Maint Dubai (Al Maktoum Intl) Planned Maint Kuala Lumpur (Sultan Abdul …" at bounding box center [833, 179] width 1469 height 299
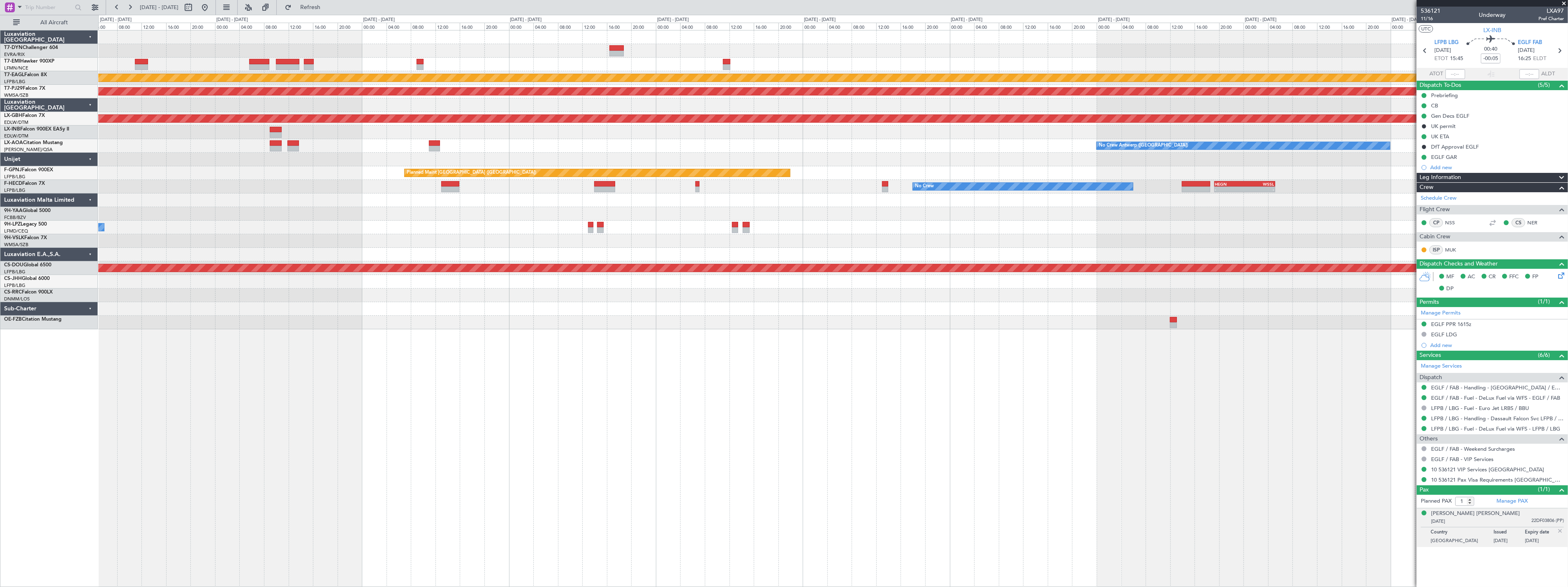
click at [521, 180] on div "No Crew - - HEGN 19:15 Z WSSL 05:10 Z No Crew Planned Maint Paris (Le Bourget) …" at bounding box center [833, 186] width 1469 height 13
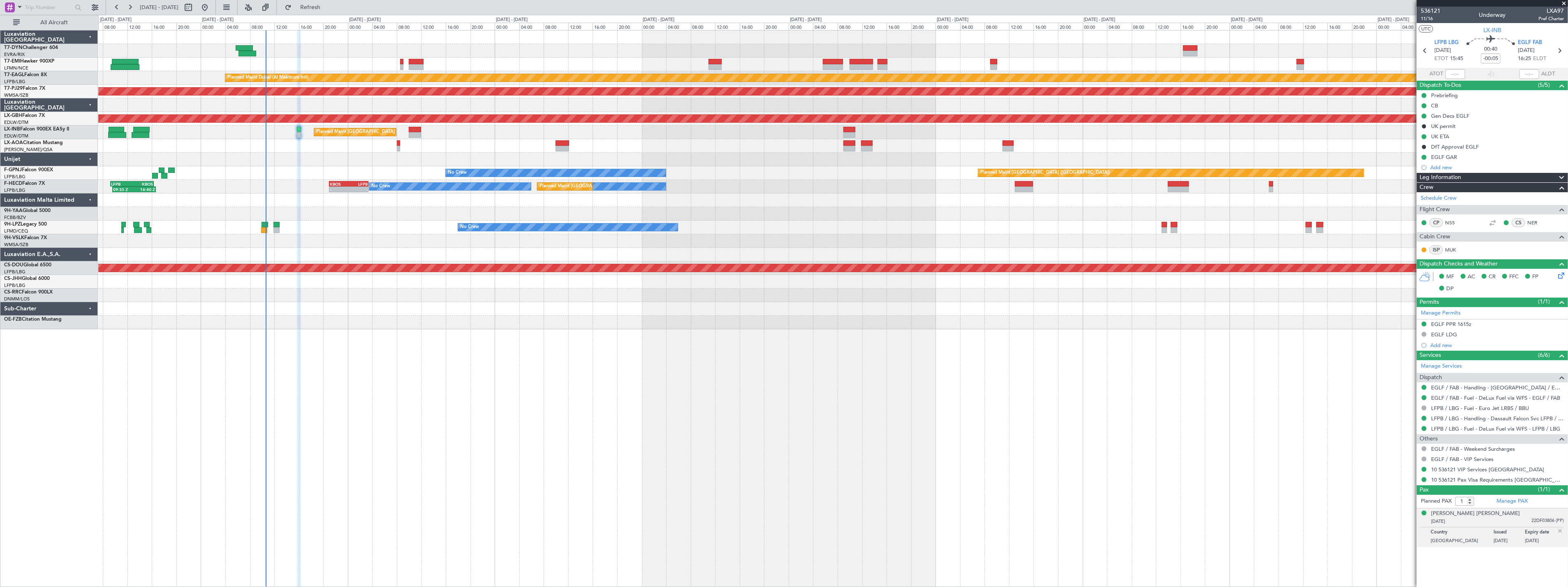
click at [369, 179] on div "Planned Maint Paris (Le Bourget) No Crew No Crew" at bounding box center [833, 172] width 1469 height 13
